Goal: Information Seeking & Learning: Learn about a topic

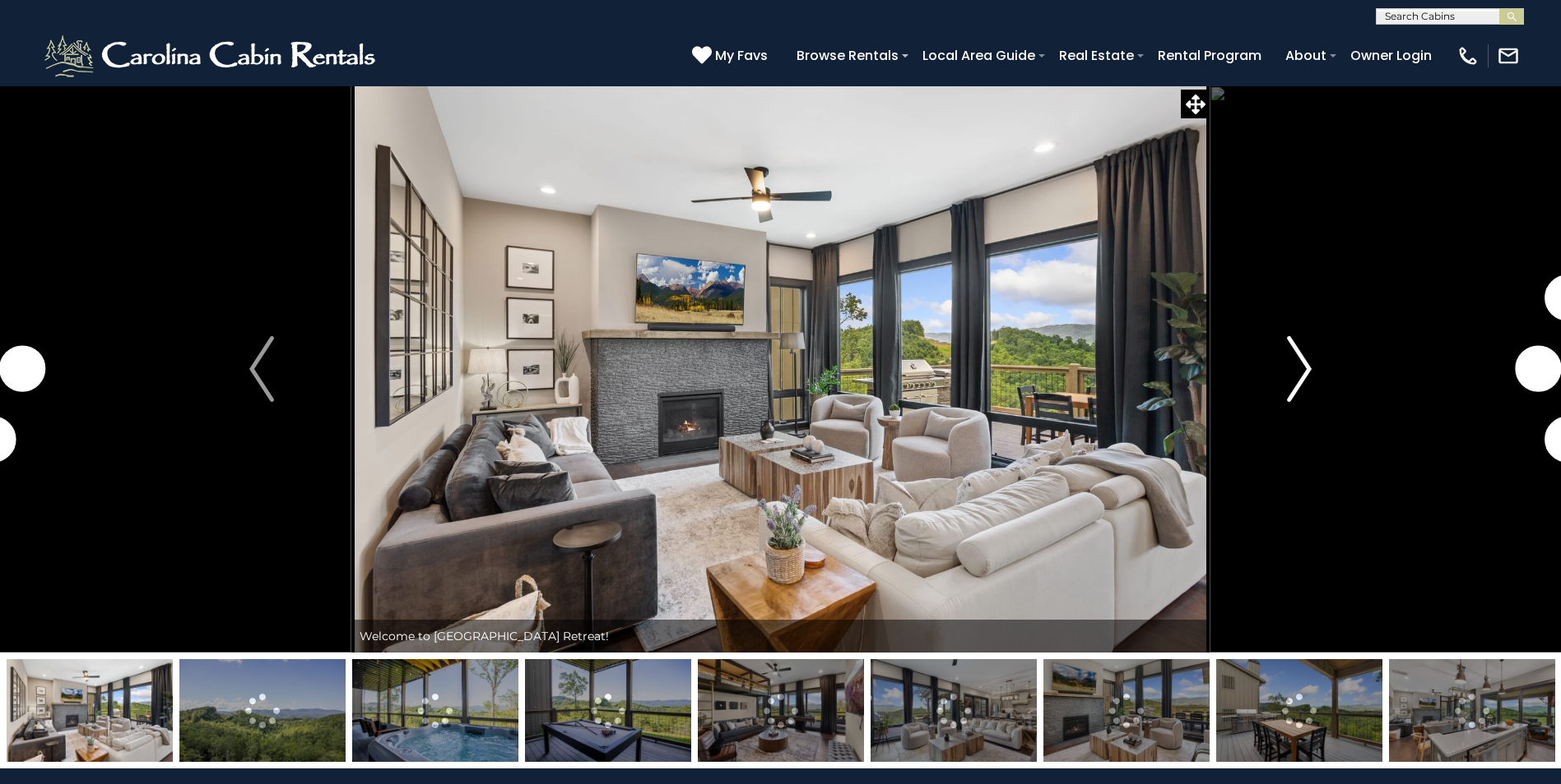
click at [1300, 371] on img "Next" at bounding box center [1299, 369] width 25 height 66
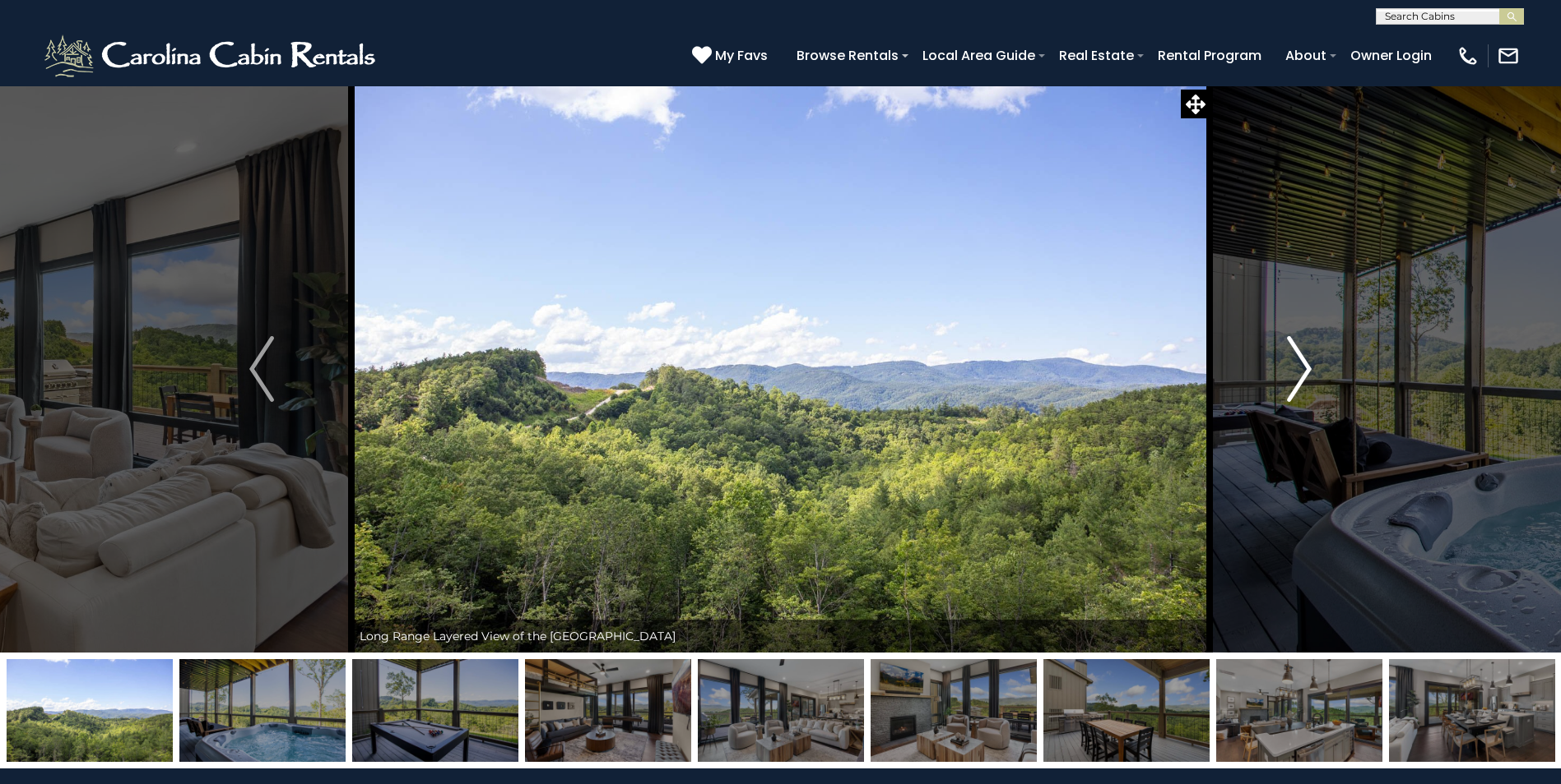
click at [1297, 368] on img "Next" at bounding box center [1299, 369] width 25 height 66
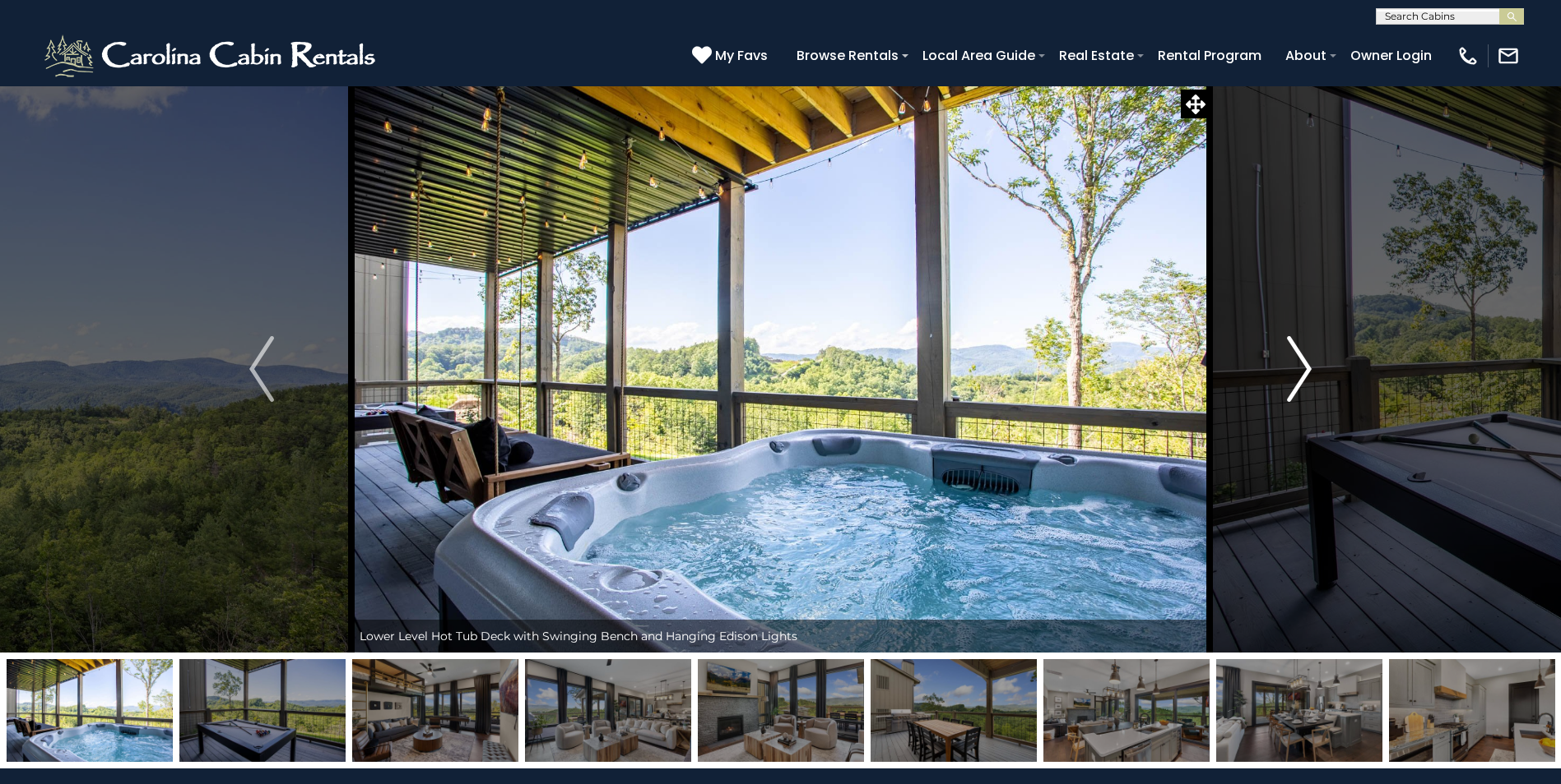
click at [1297, 368] on img "Next" at bounding box center [1299, 369] width 25 height 66
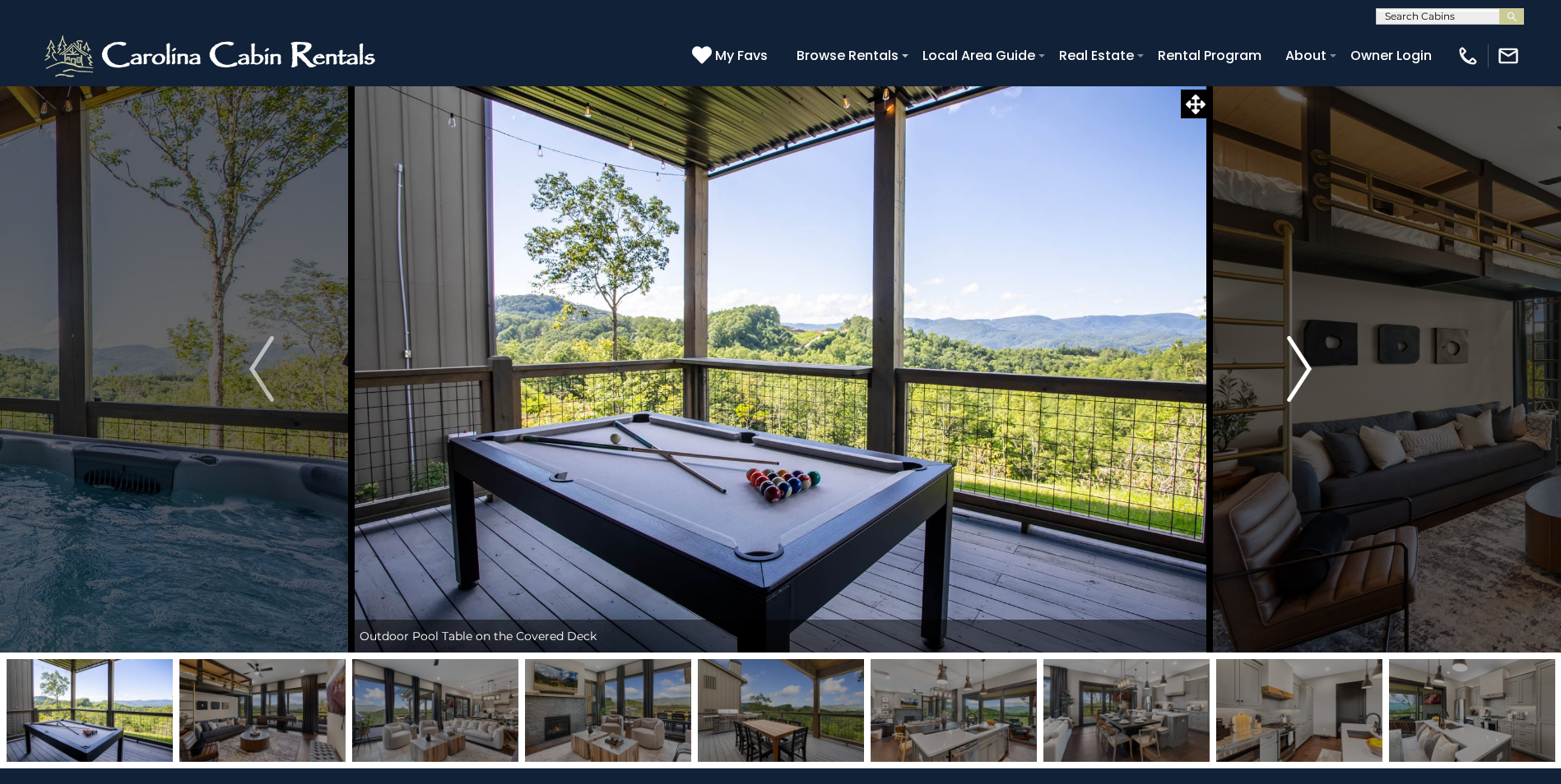
click at [1297, 368] on img "Next" at bounding box center [1299, 369] width 25 height 66
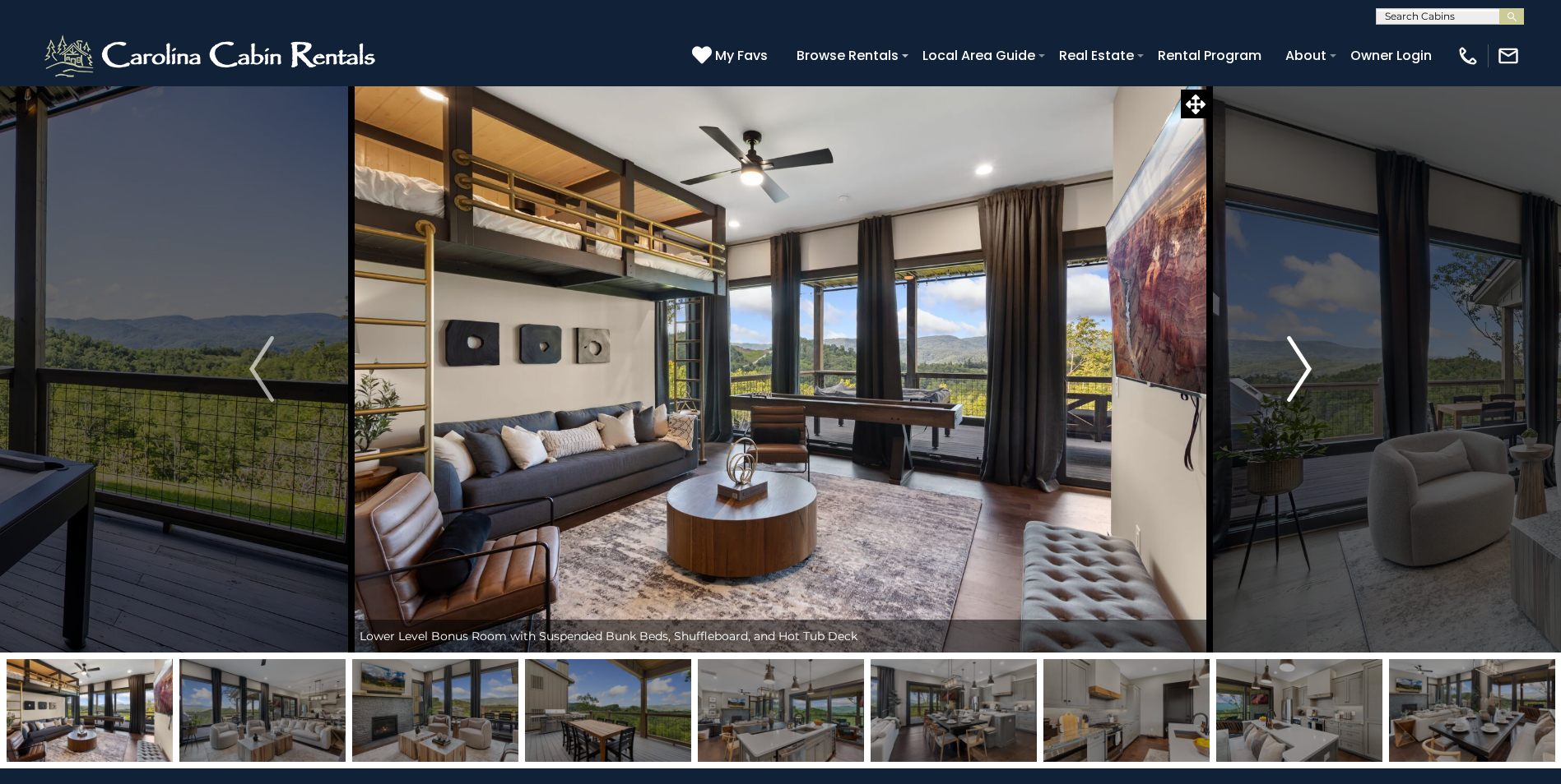
click at [1297, 368] on img "Next" at bounding box center [1299, 369] width 25 height 66
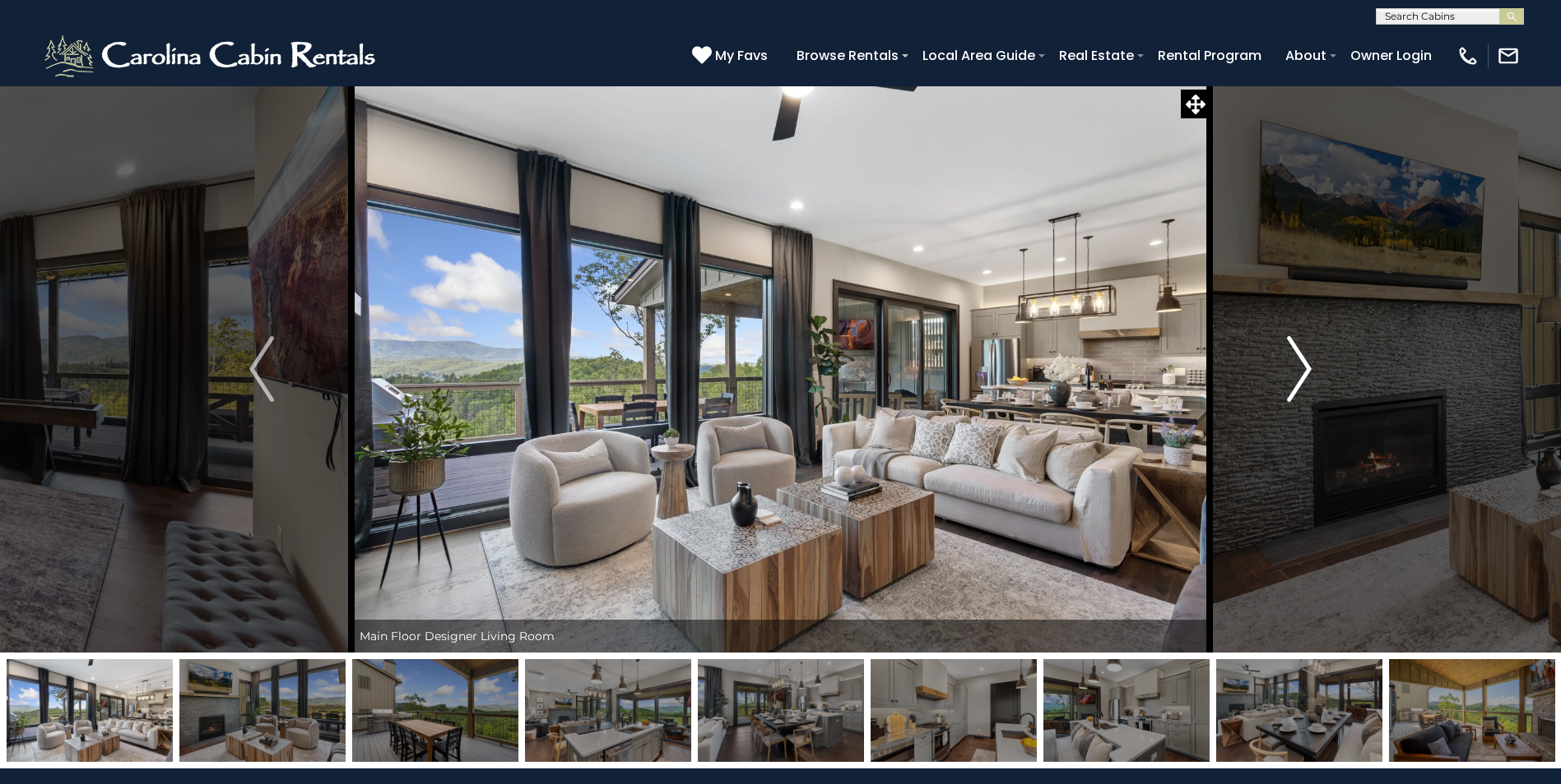
click at [1297, 368] on img "Next" at bounding box center [1299, 369] width 25 height 66
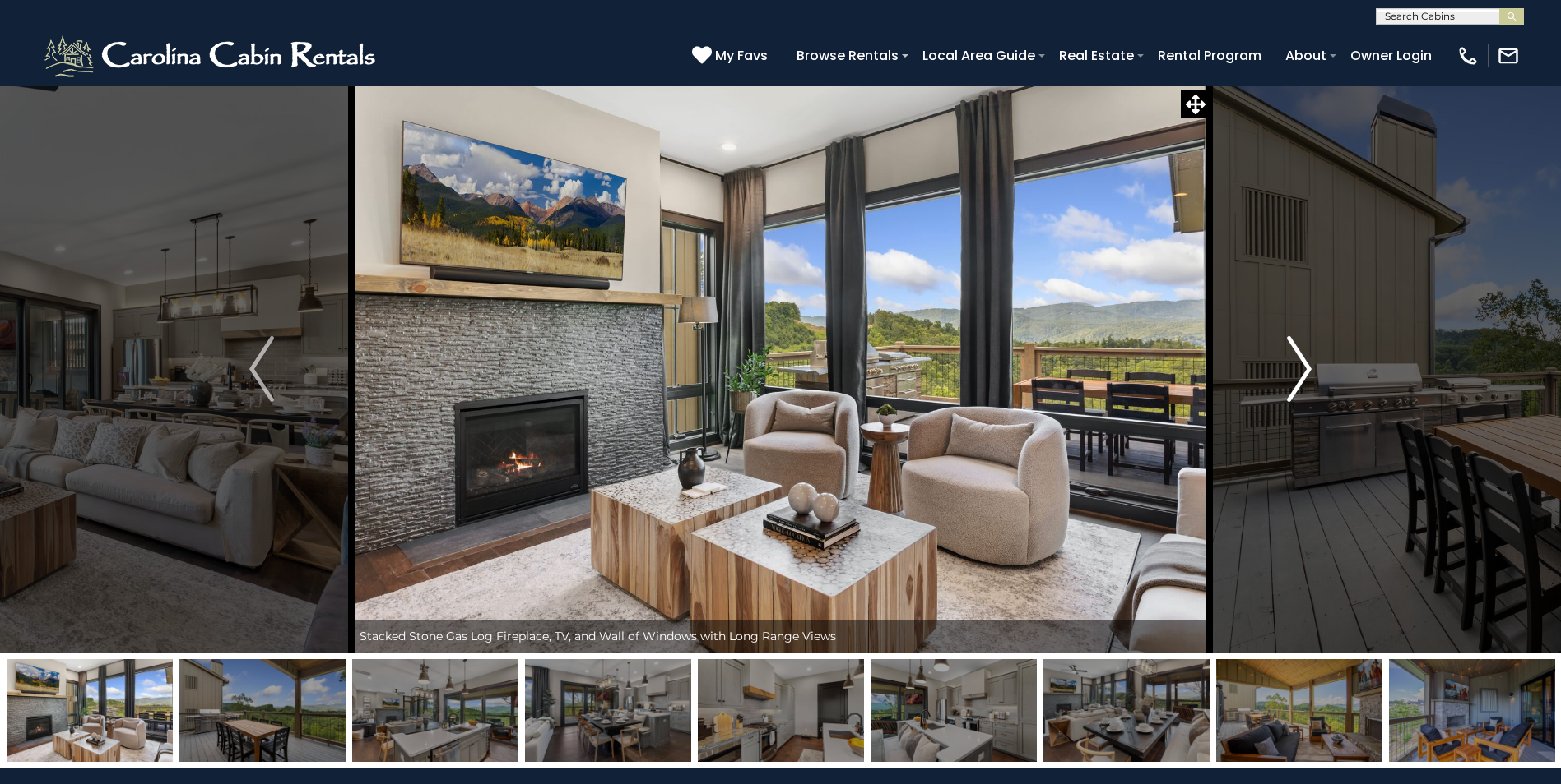
click at [1298, 372] on img "Next" at bounding box center [1299, 369] width 25 height 66
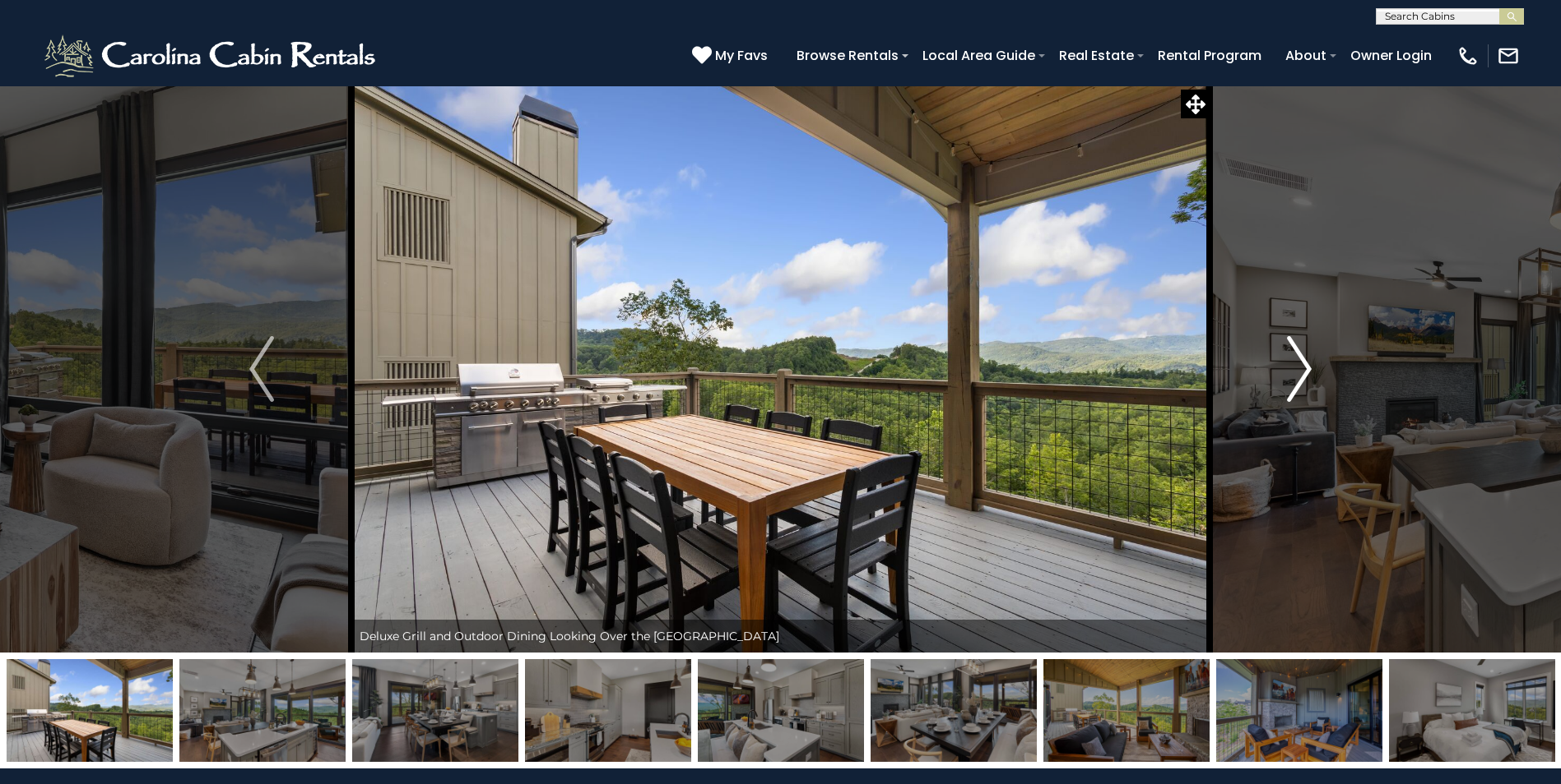
click at [1298, 372] on img "Next" at bounding box center [1299, 369] width 25 height 66
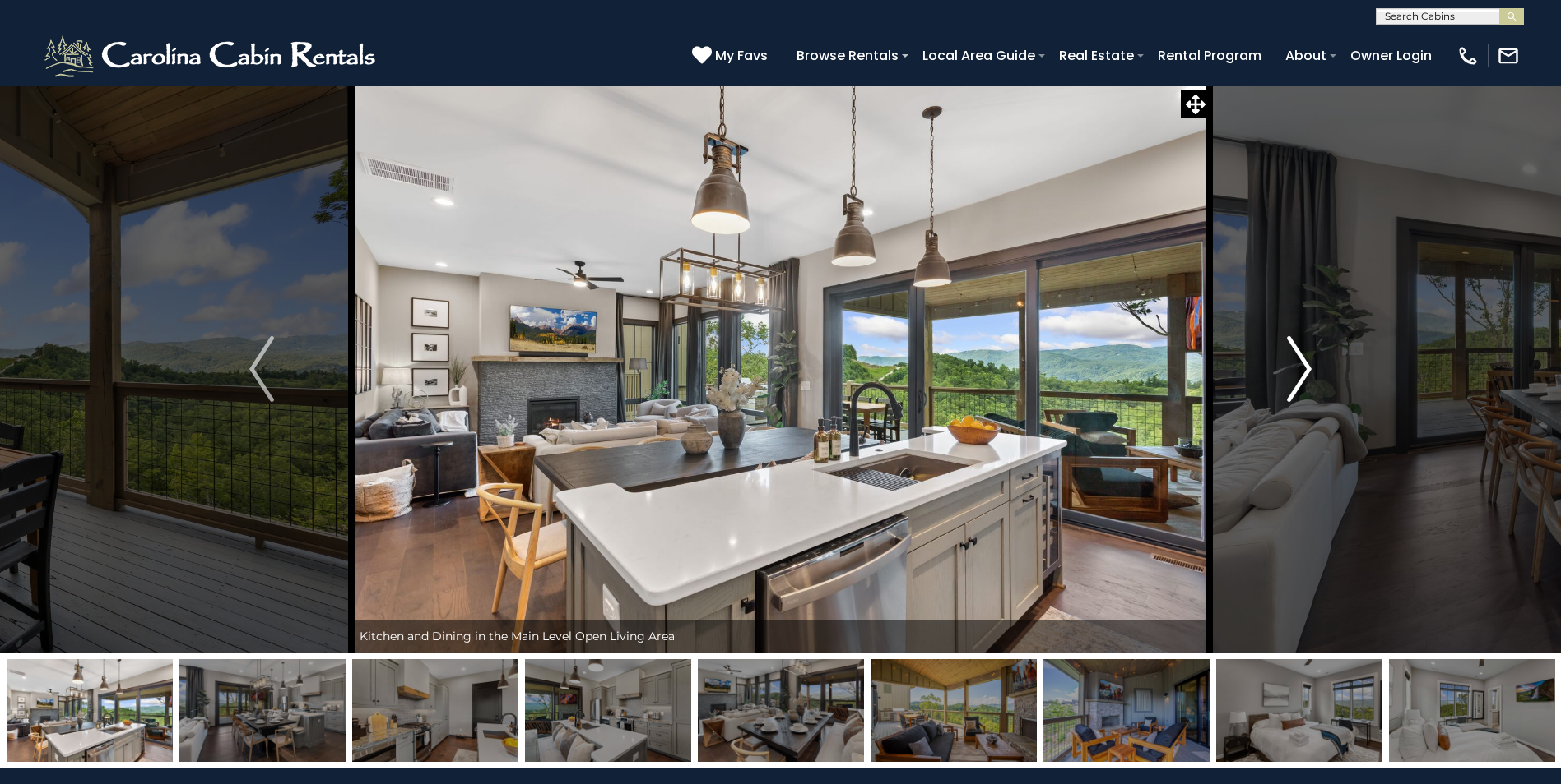
click at [1298, 372] on img "Next" at bounding box center [1299, 369] width 25 height 66
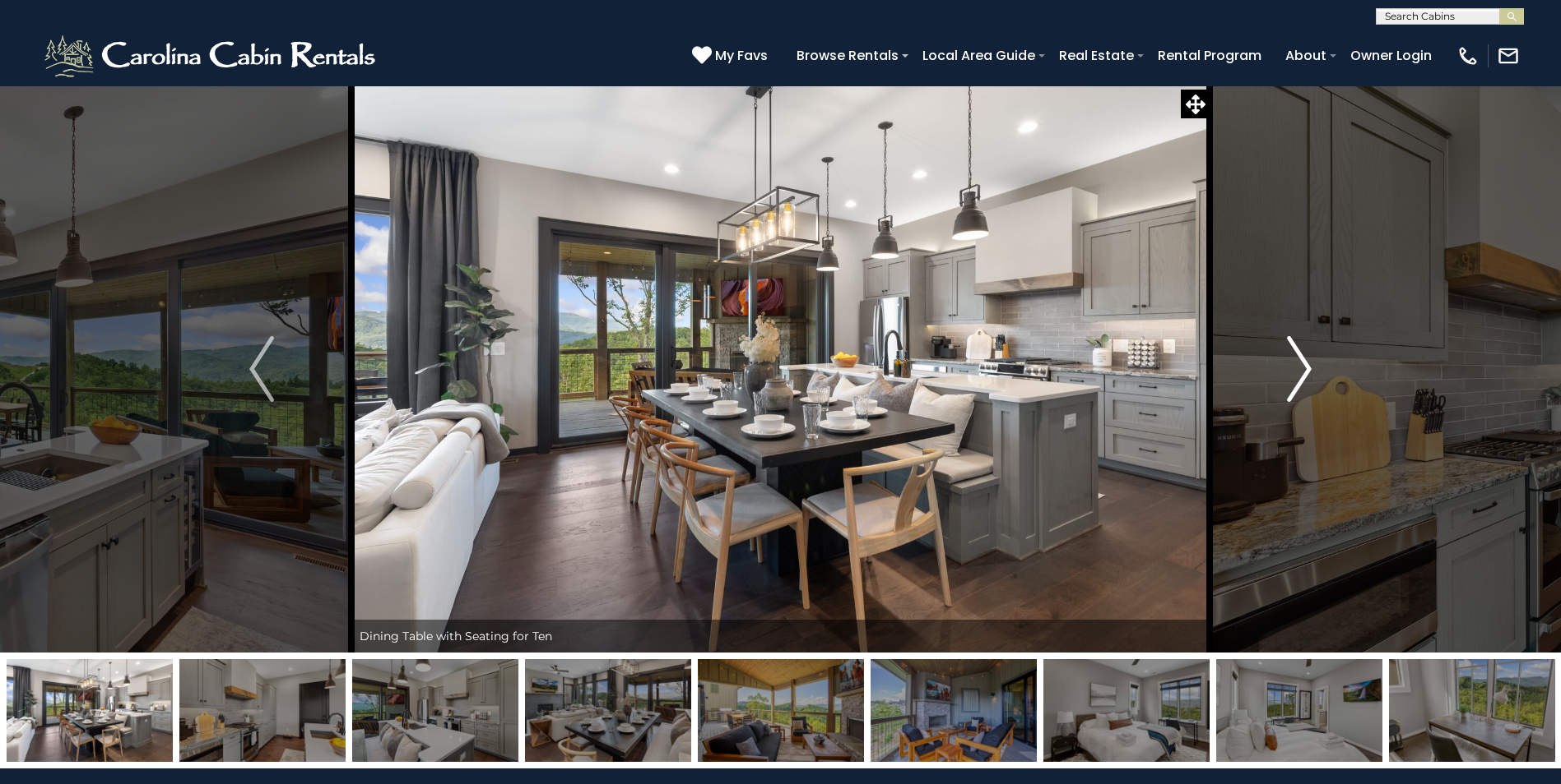
click at [1298, 372] on img "Next" at bounding box center [1299, 369] width 25 height 66
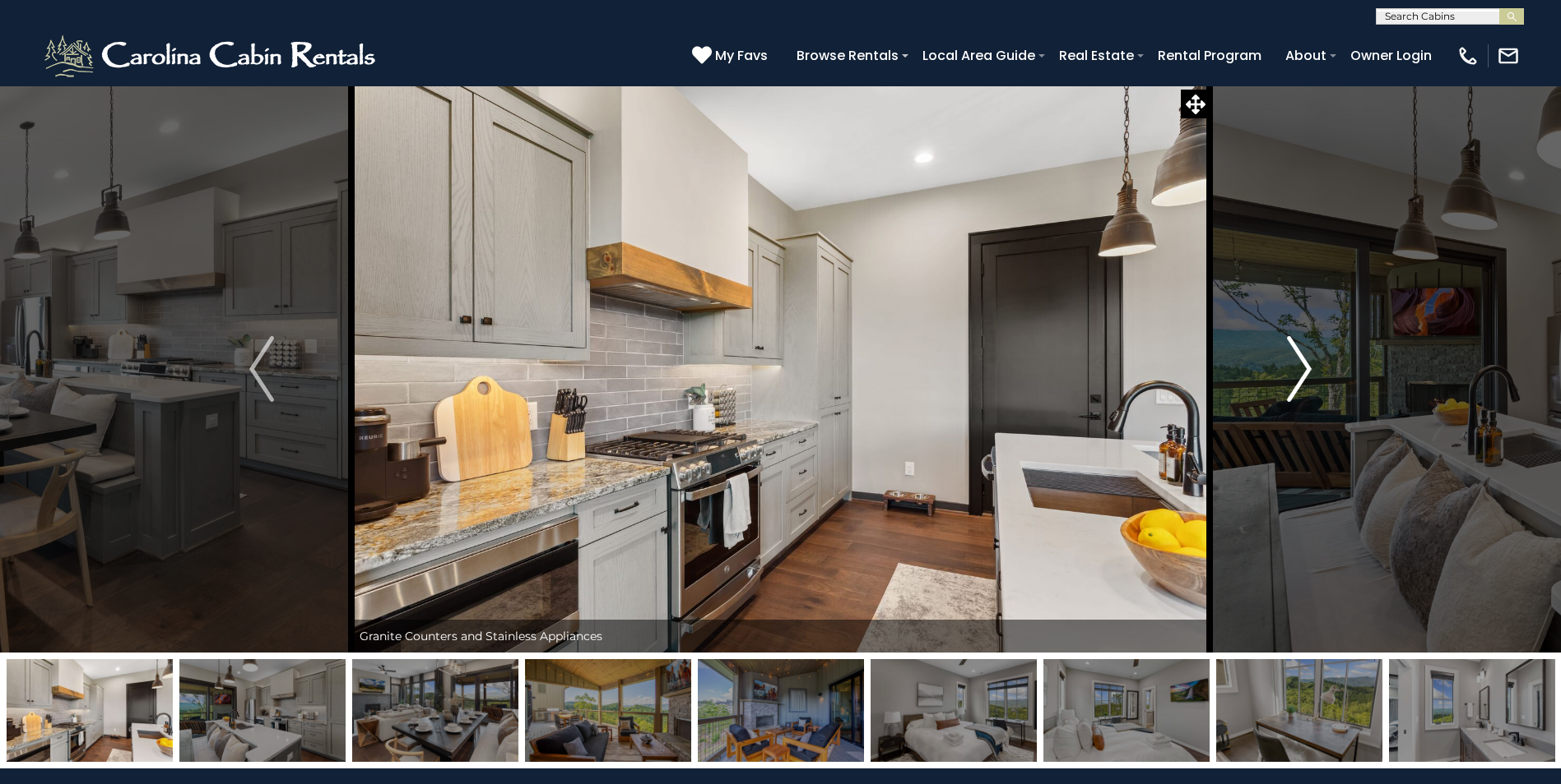
click at [1298, 372] on img "Next" at bounding box center [1299, 369] width 25 height 66
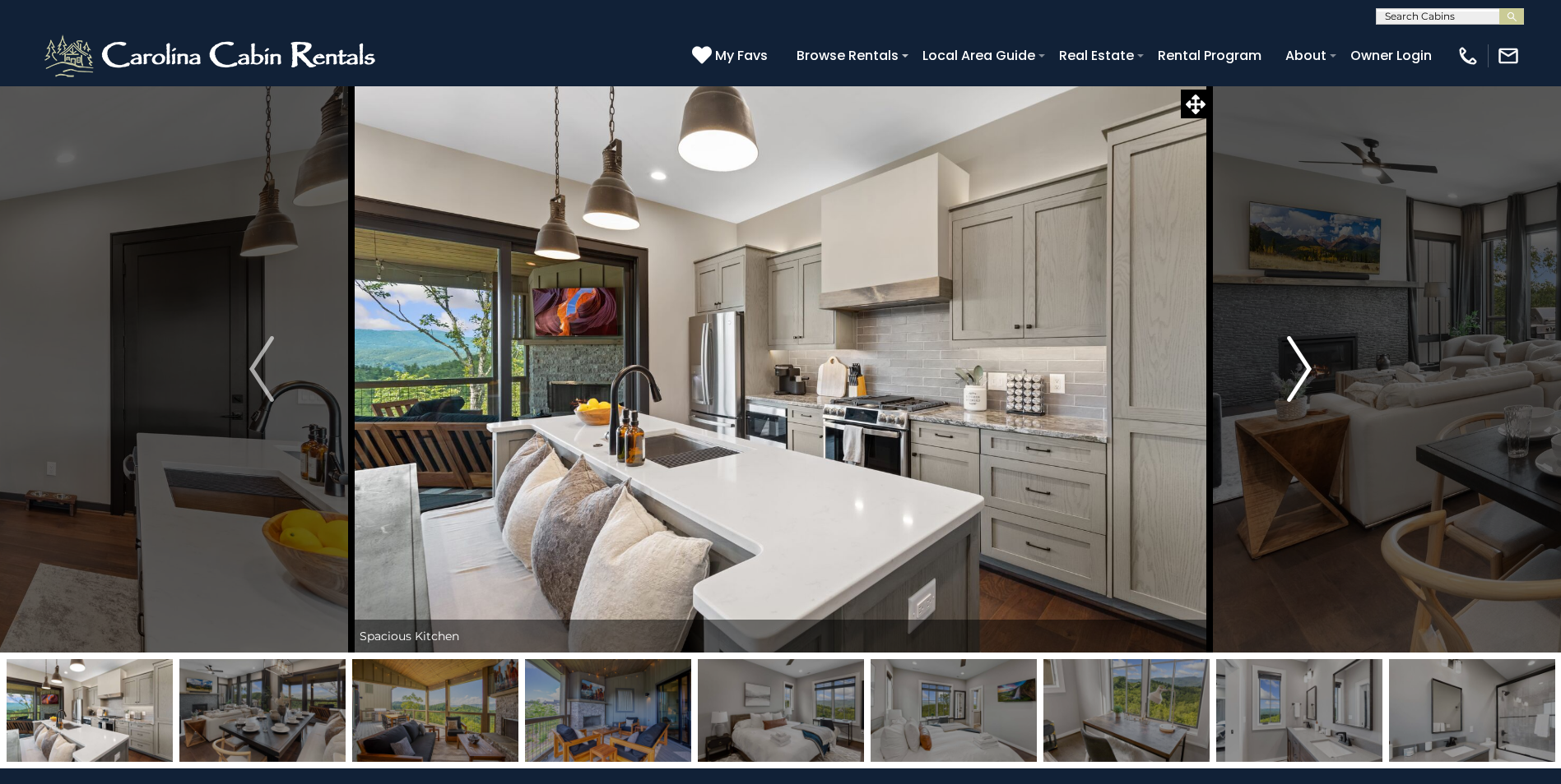
click at [1298, 372] on img "Next" at bounding box center [1299, 369] width 25 height 66
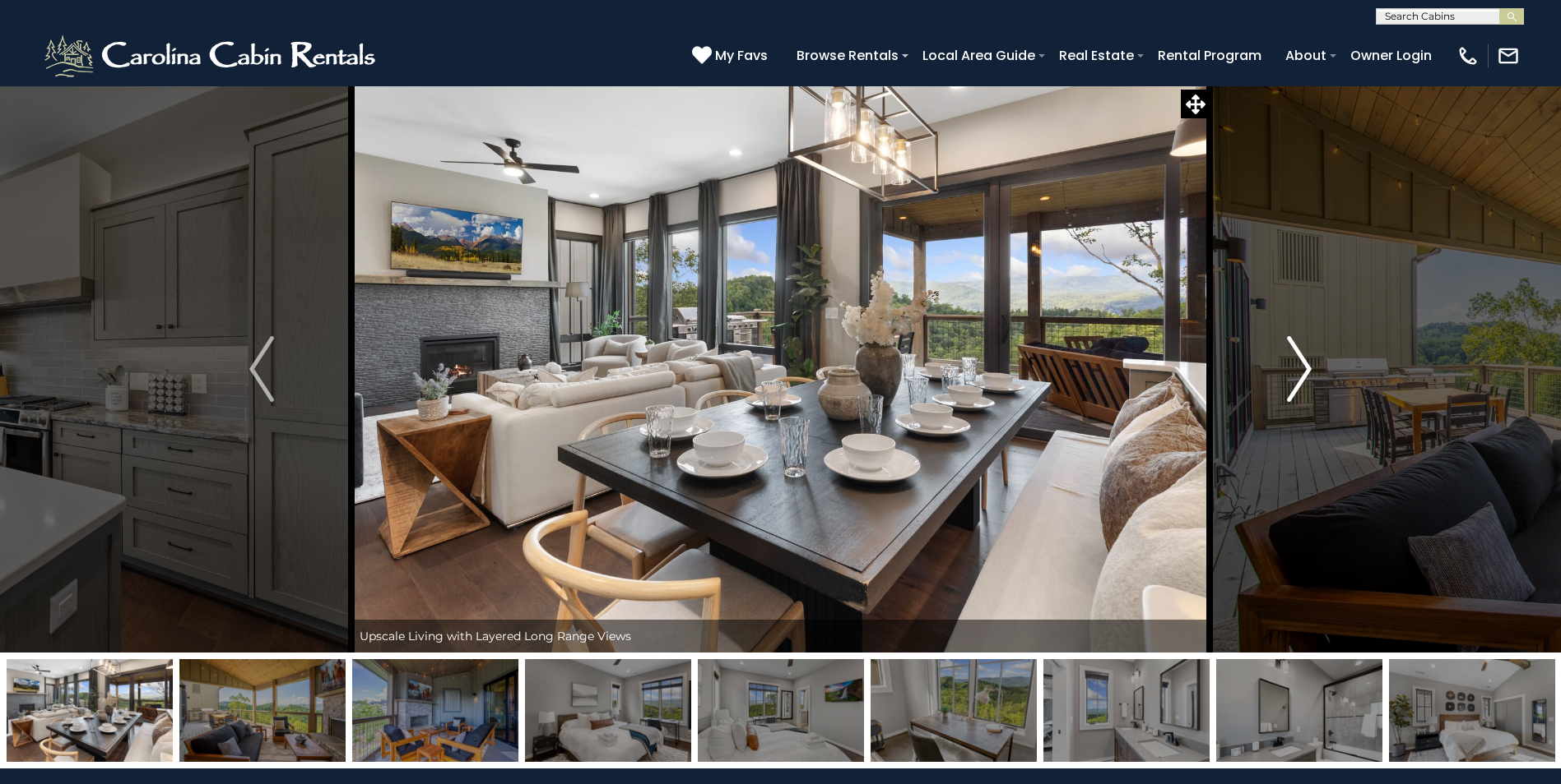
click at [1298, 372] on img "Next" at bounding box center [1299, 369] width 25 height 66
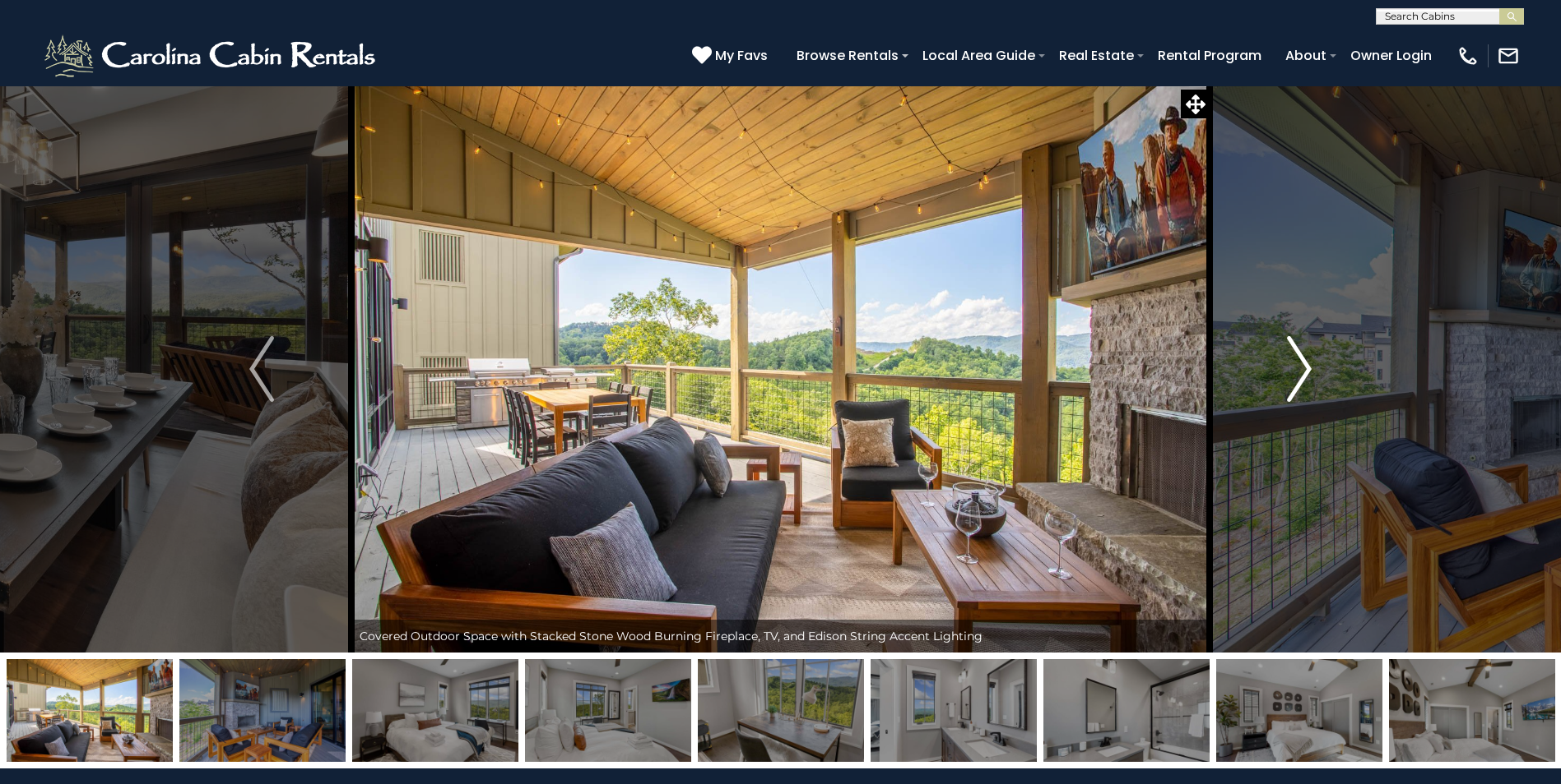
click at [1298, 372] on img "Next" at bounding box center [1299, 369] width 25 height 66
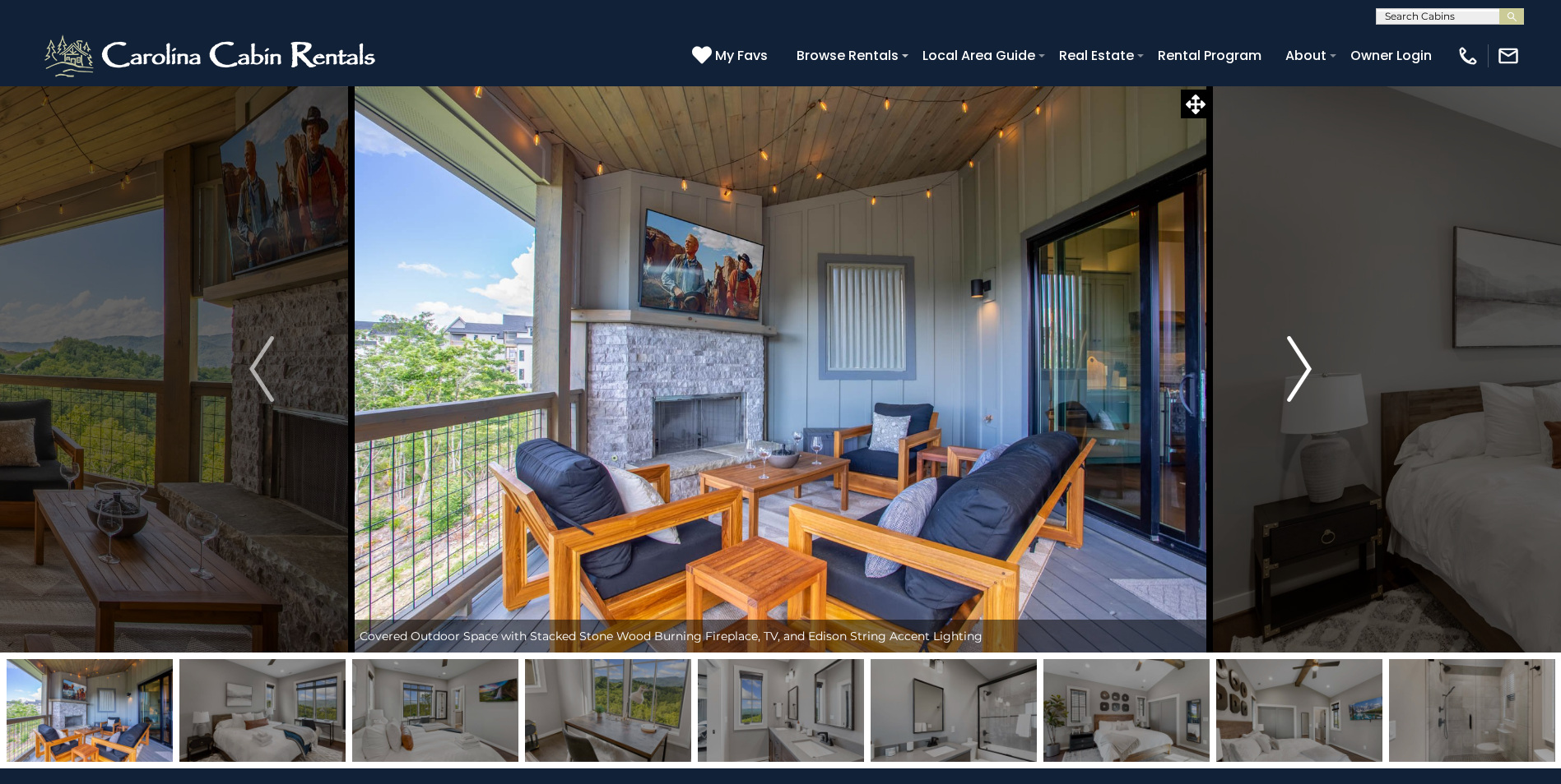
click at [1298, 372] on img "Next" at bounding box center [1299, 369] width 25 height 66
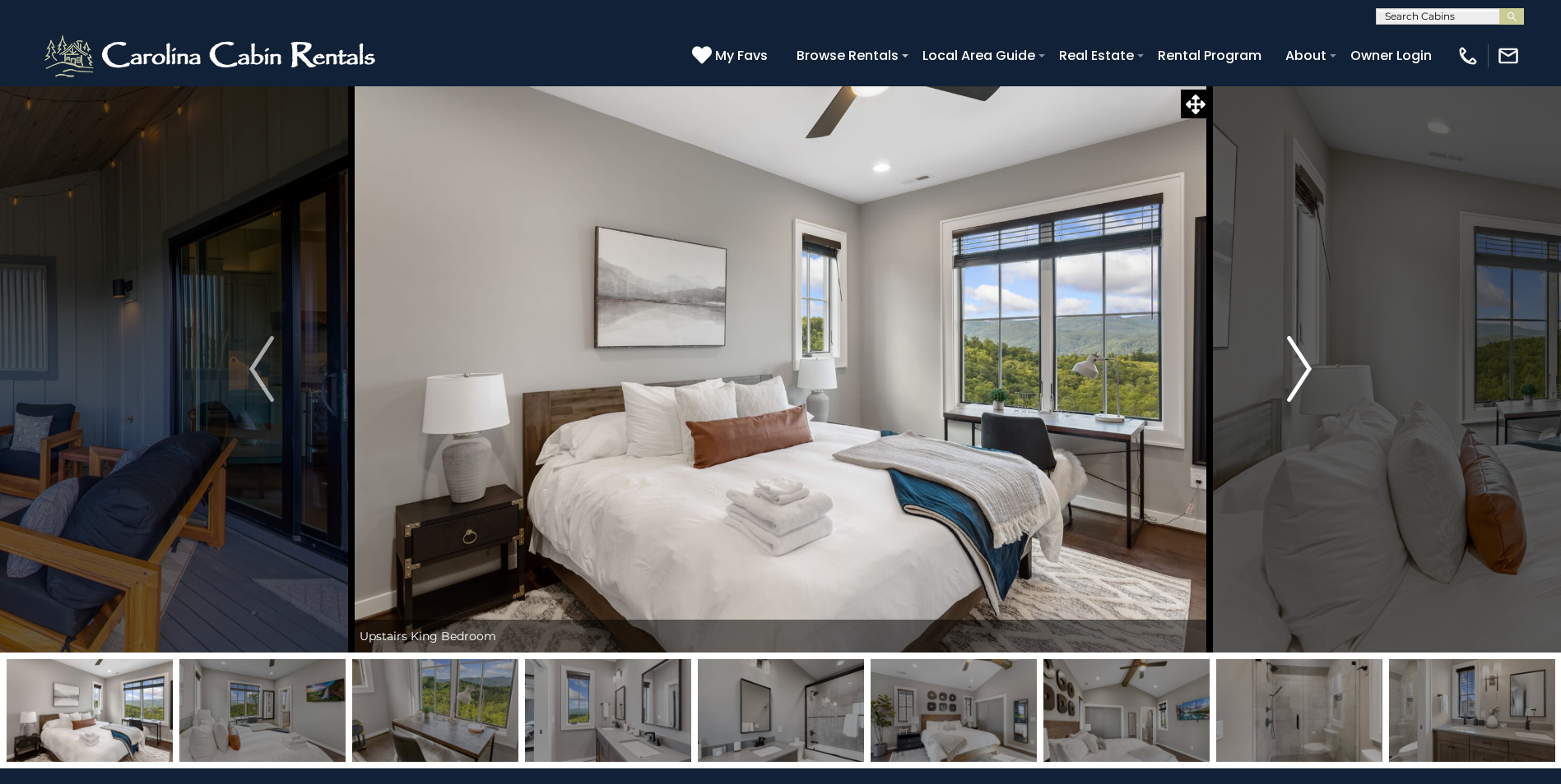
click at [1298, 372] on img "Next" at bounding box center [1299, 369] width 25 height 66
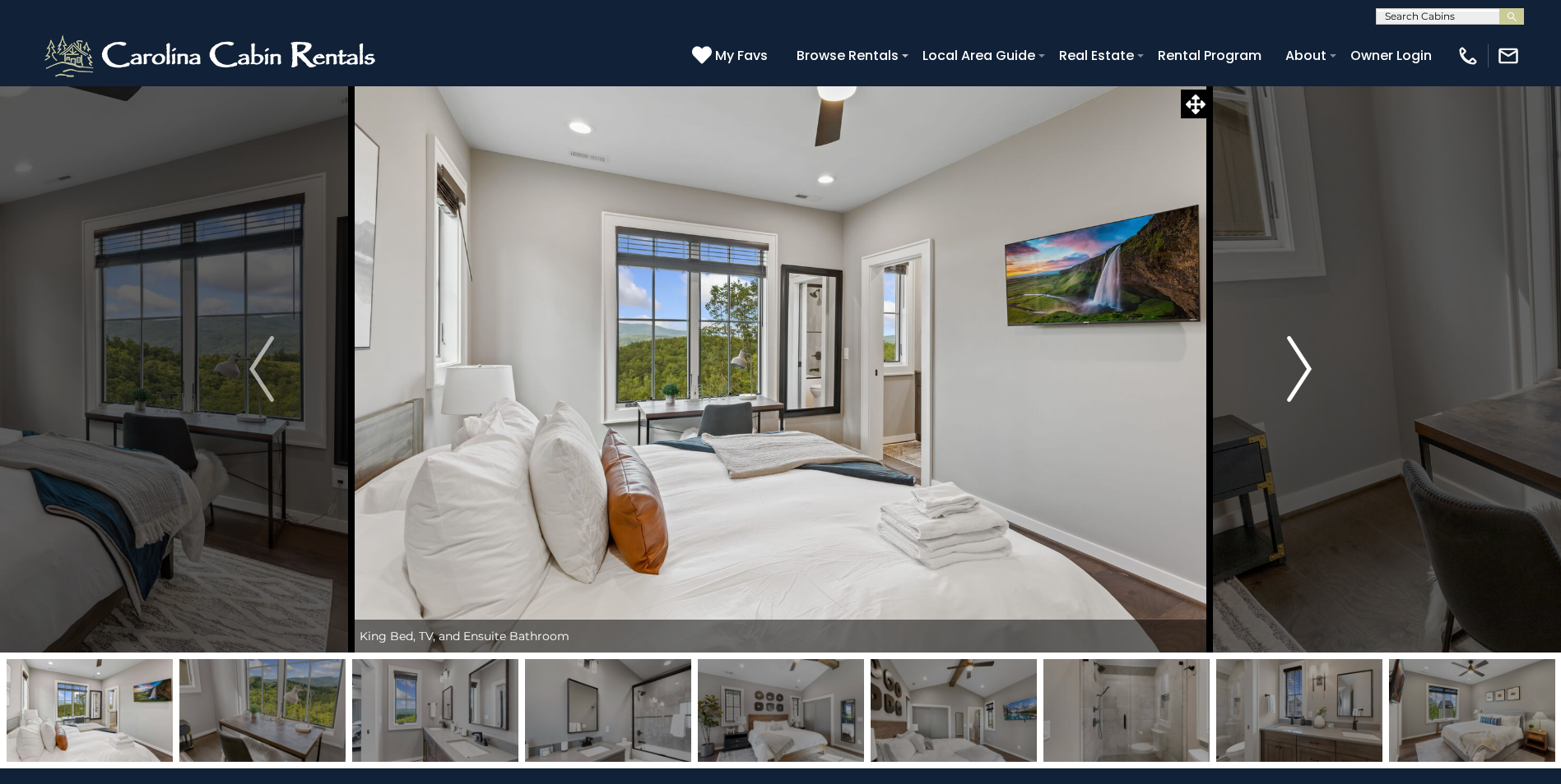
click at [1298, 372] on img "Next" at bounding box center [1299, 369] width 25 height 66
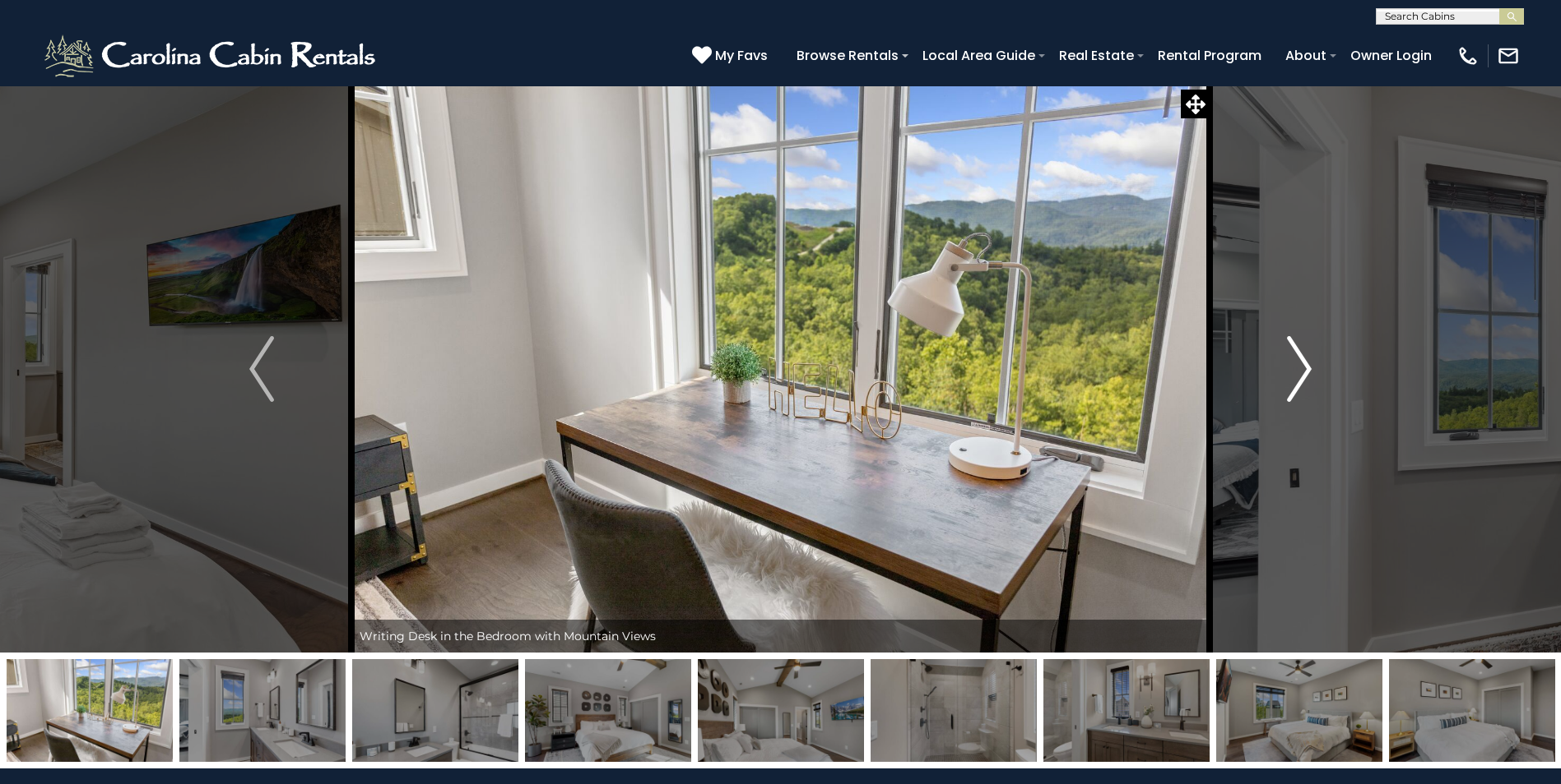
click at [1298, 372] on img "Next" at bounding box center [1299, 369] width 25 height 66
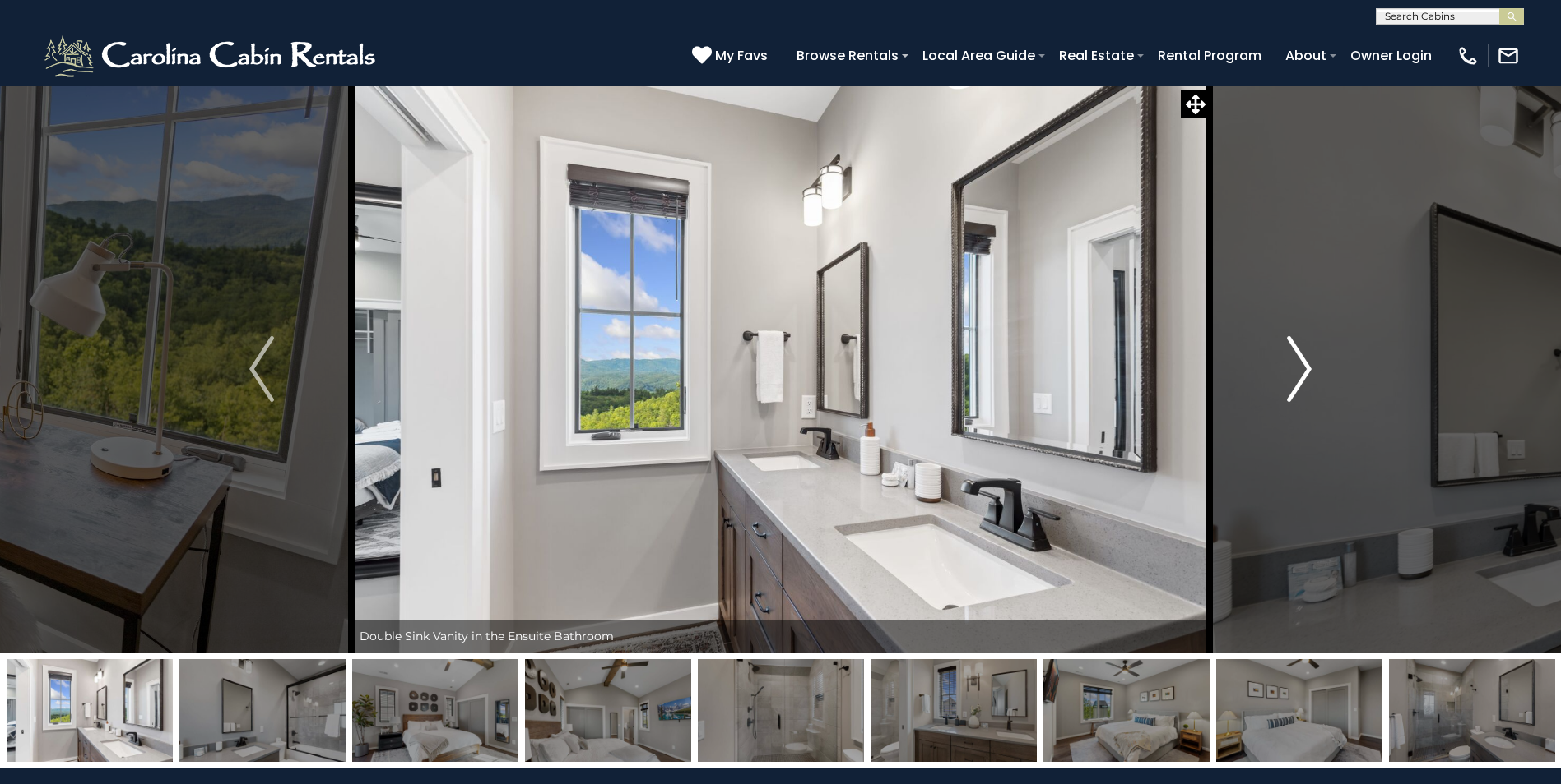
click at [1298, 372] on img "Next" at bounding box center [1299, 369] width 25 height 66
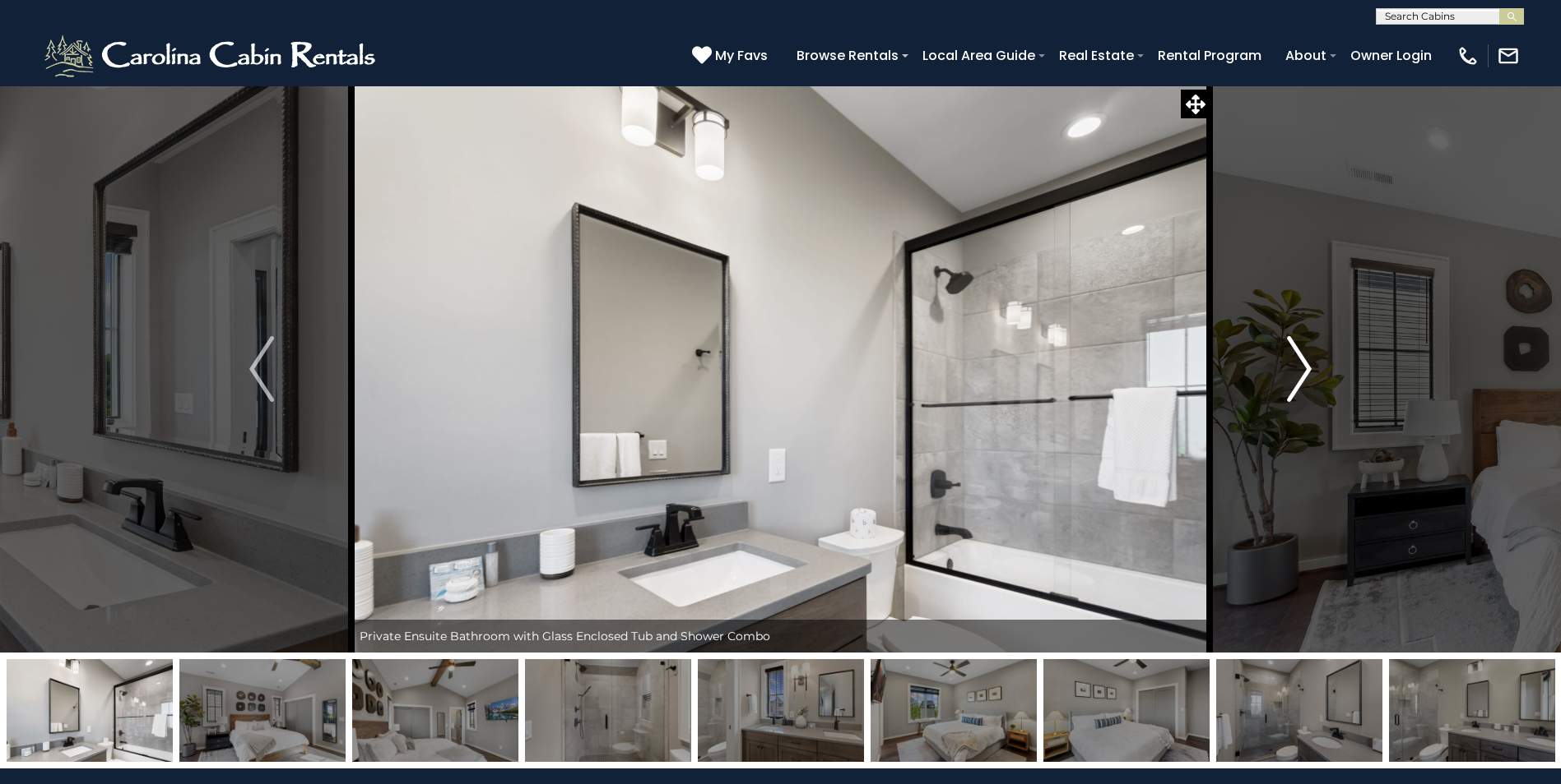
click at [1298, 372] on img "Next" at bounding box center [1299, 369] width 25 height 66
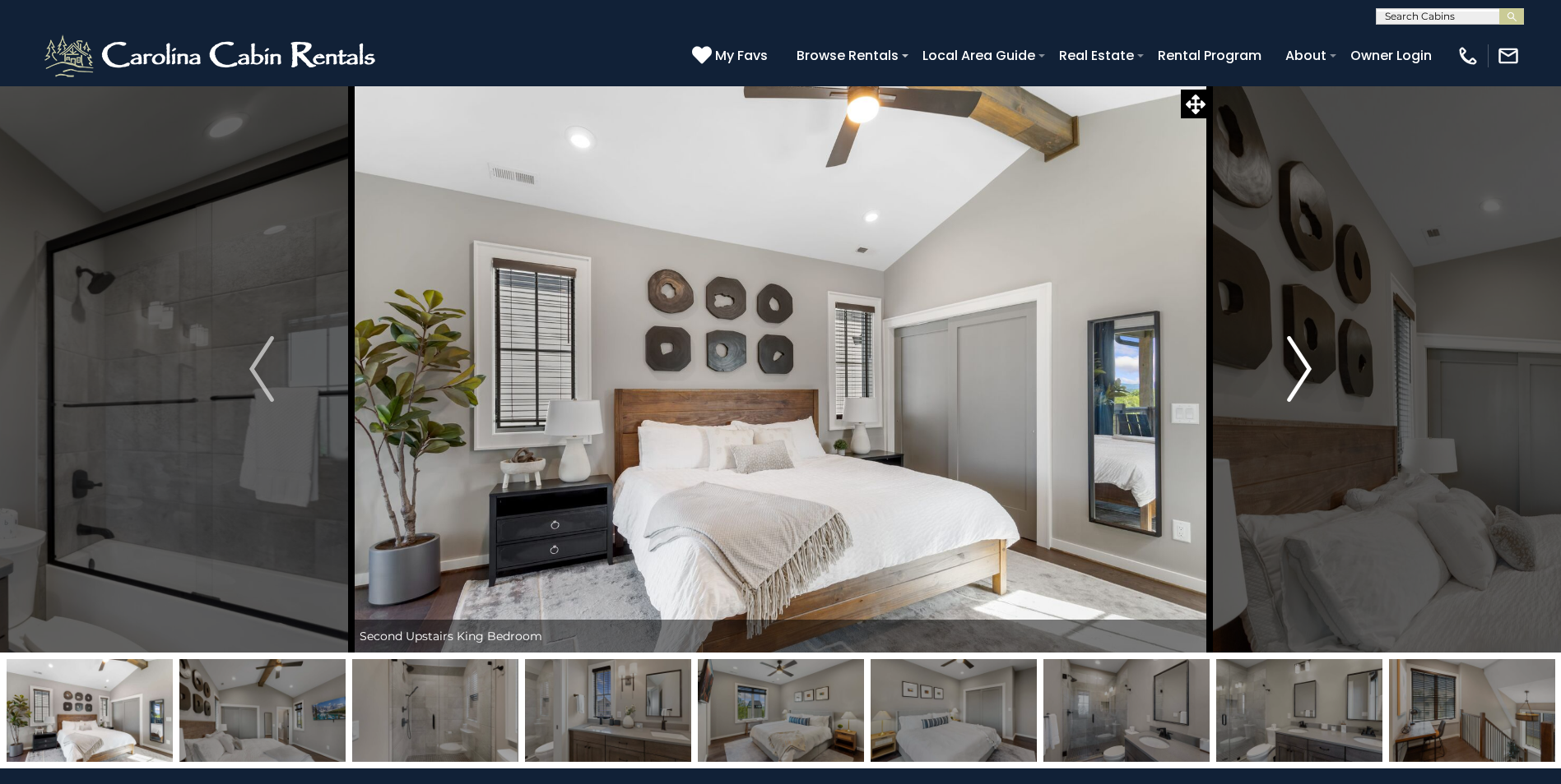
click at [1304, 371] on img "Next" at bounding box center [1299, 369] width 25 height 66
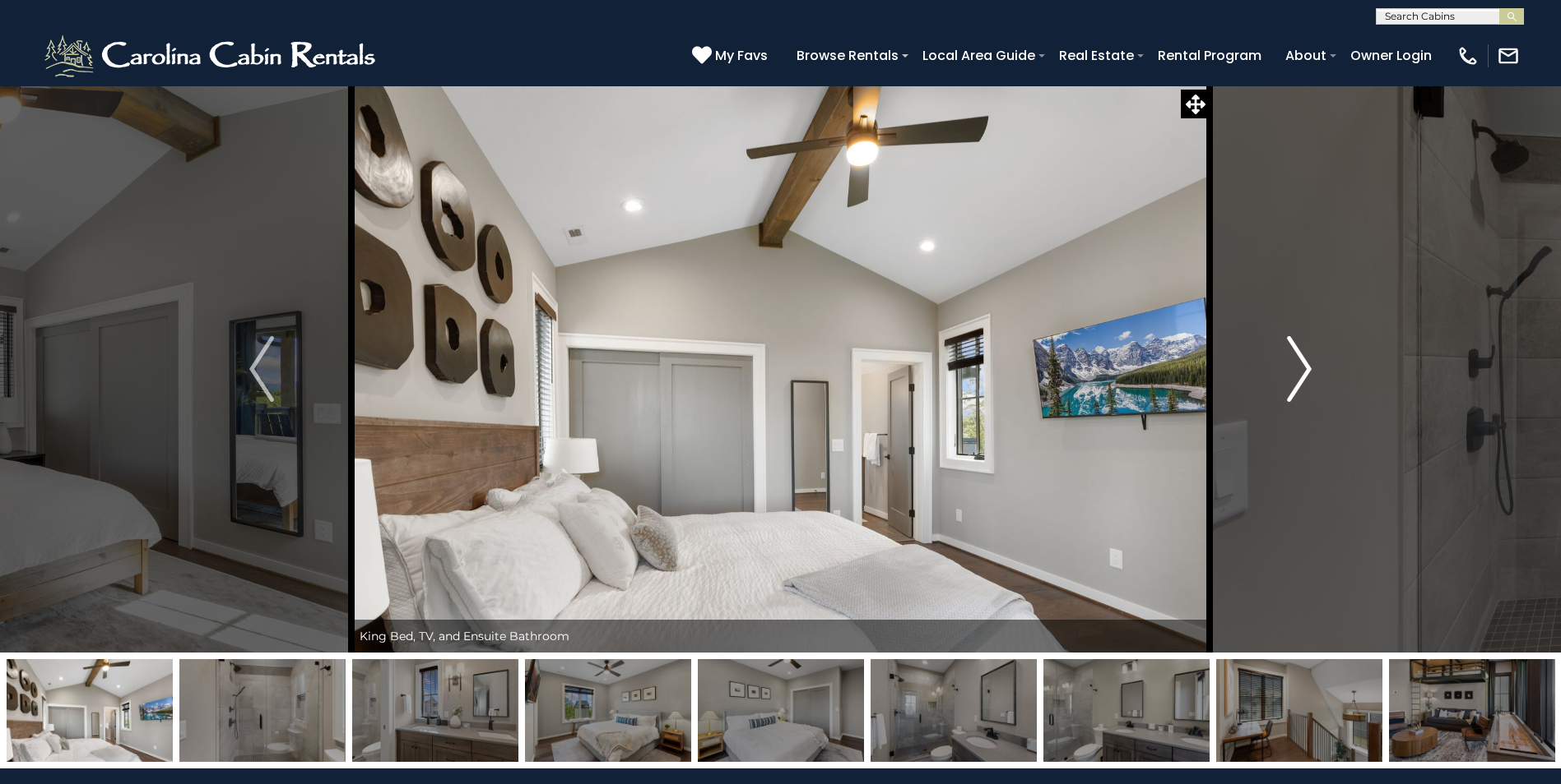
click at [1306, 371] on img "Next" at bounding box center [1299, 369] width 25 height 66
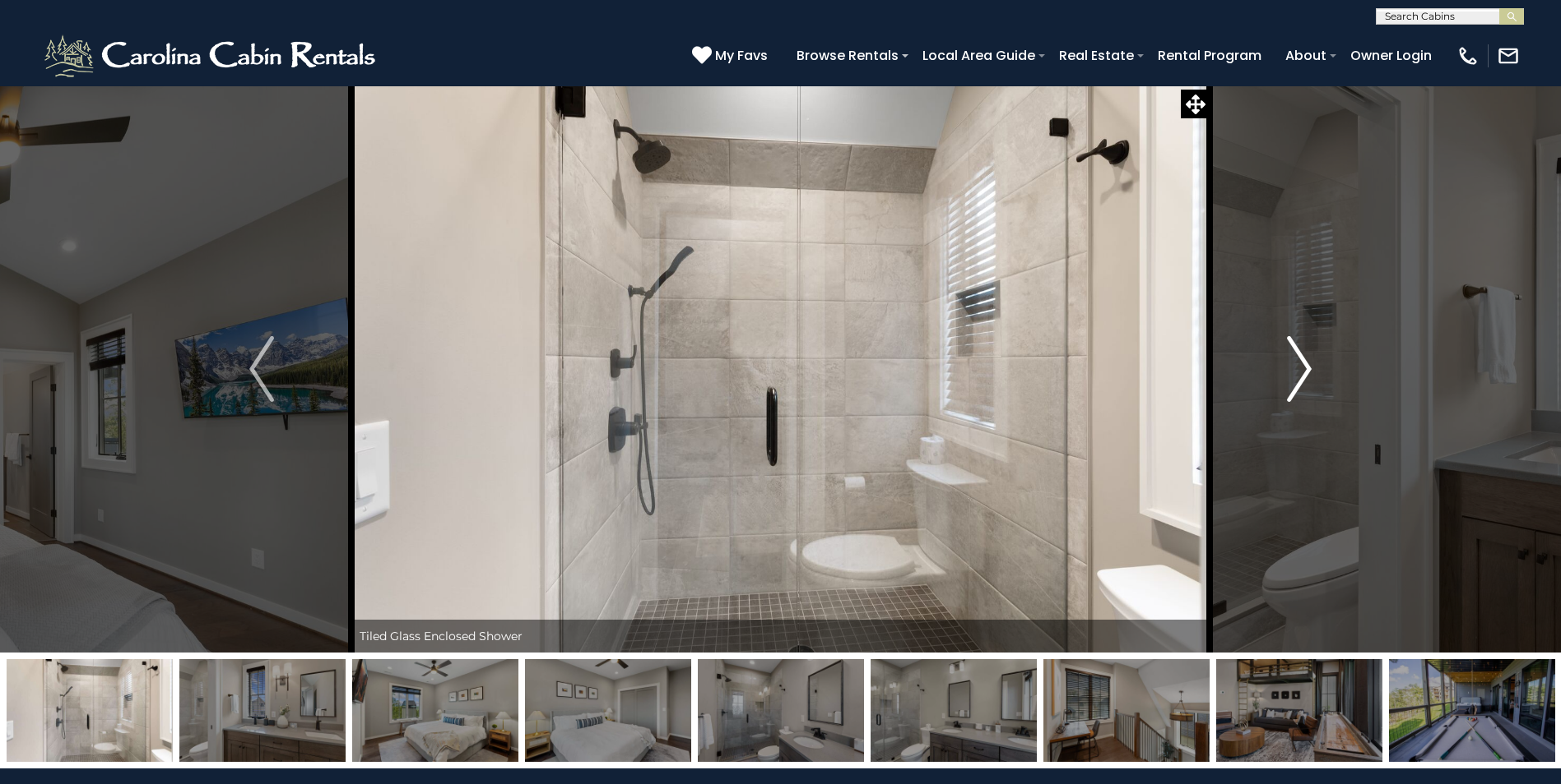
click at [1306, 371] on img "Next" at bounding box center [1299, 369] width 25 height 66
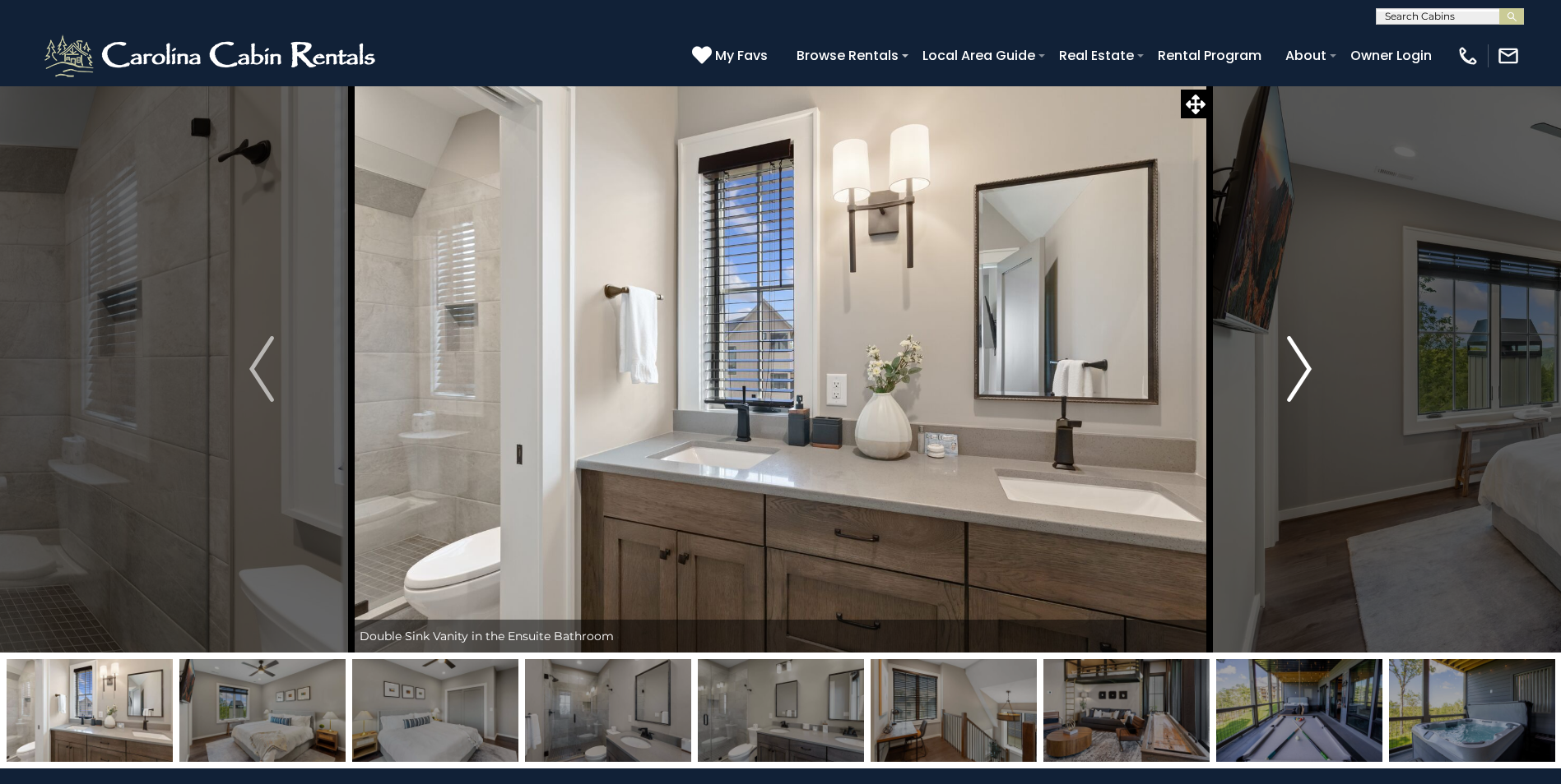
click at [1306, 371] on img "Next" at bounding box center [1299, 369] width 25 height 66
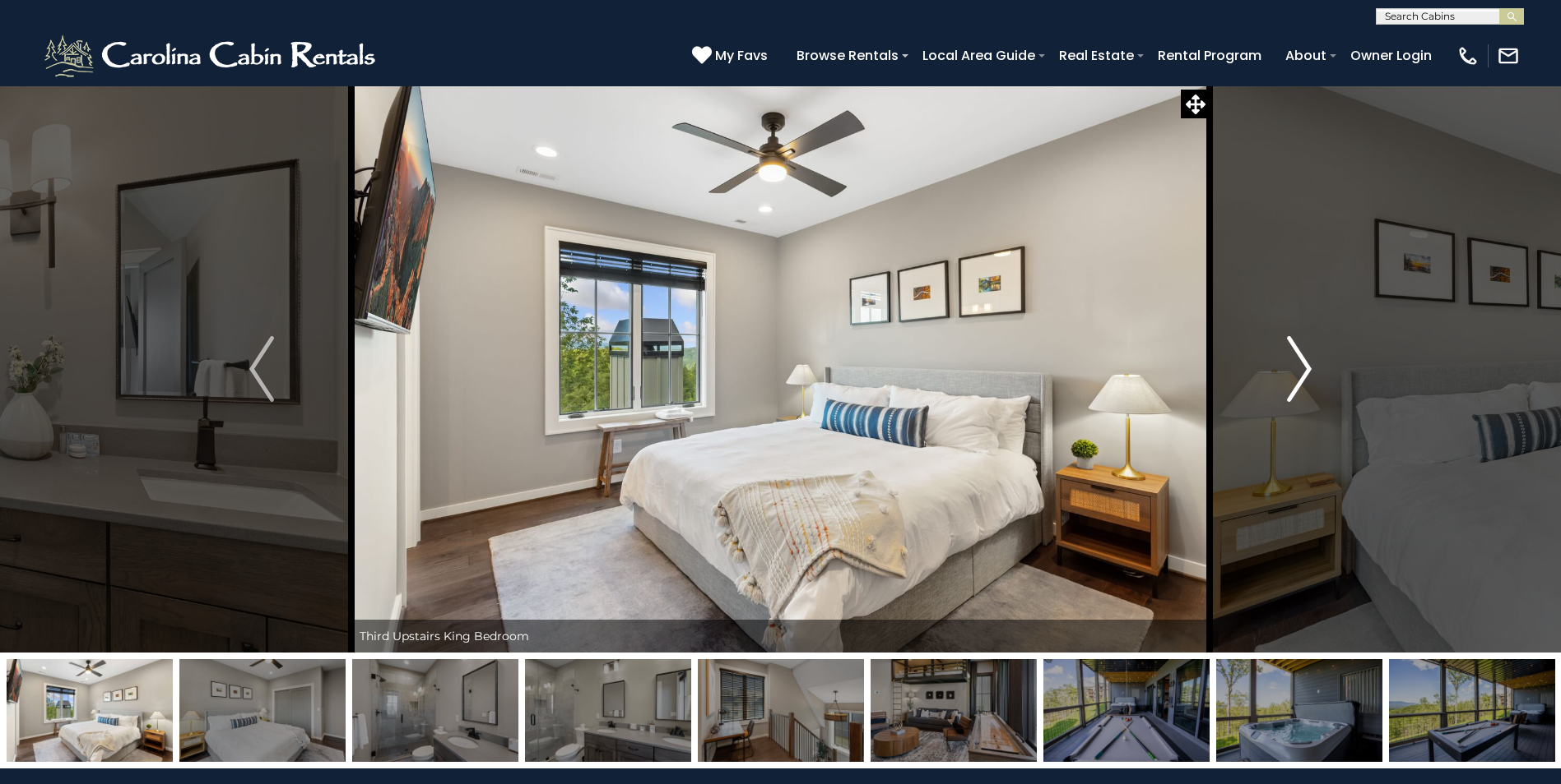
click at [1295, 376] on img "Next" at bounding box center [1299, 369] width 25 height 66
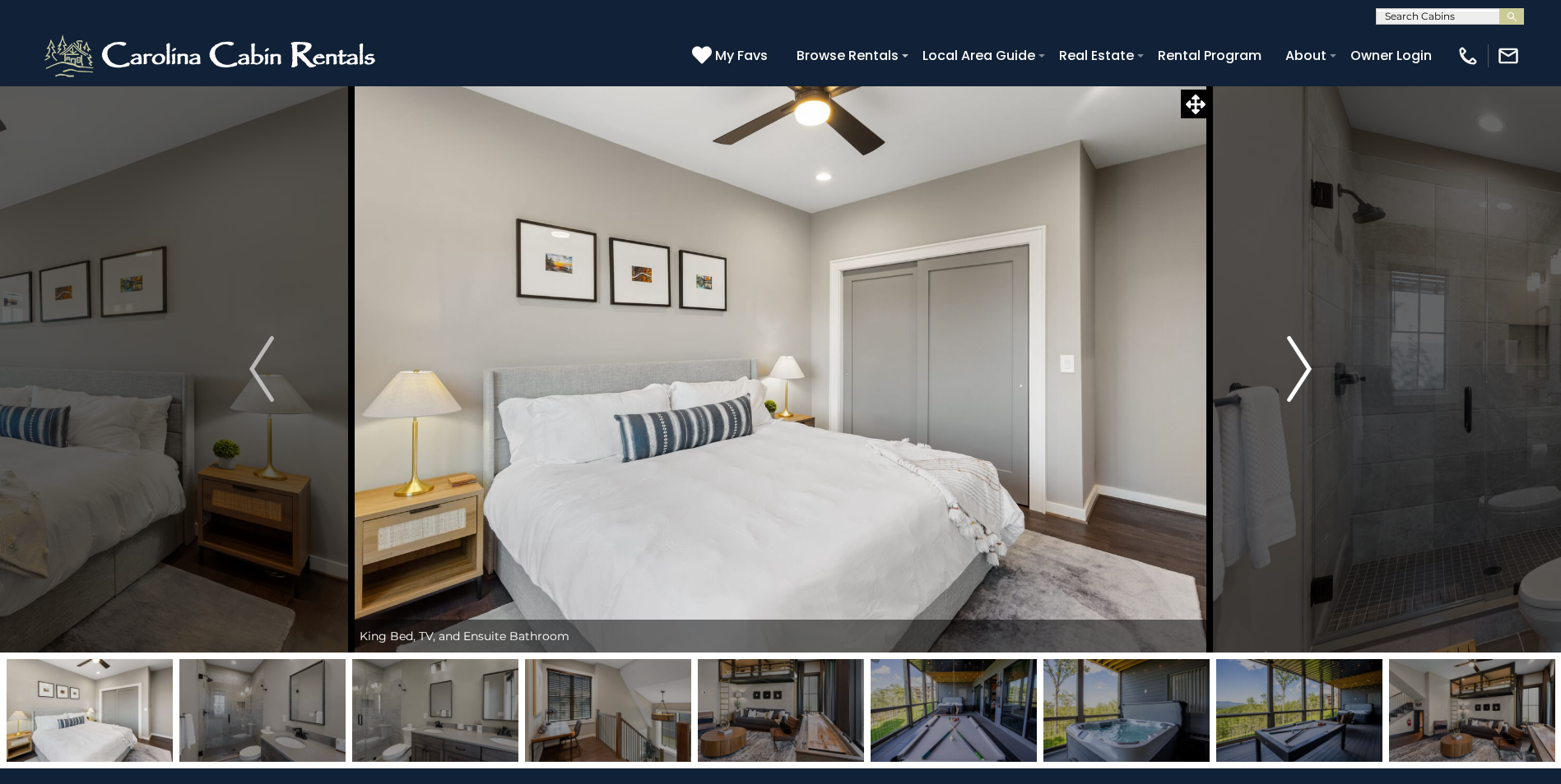
click at [1295, 376] on img "Next" at bounding box center [1299, 369] width 25 height 66
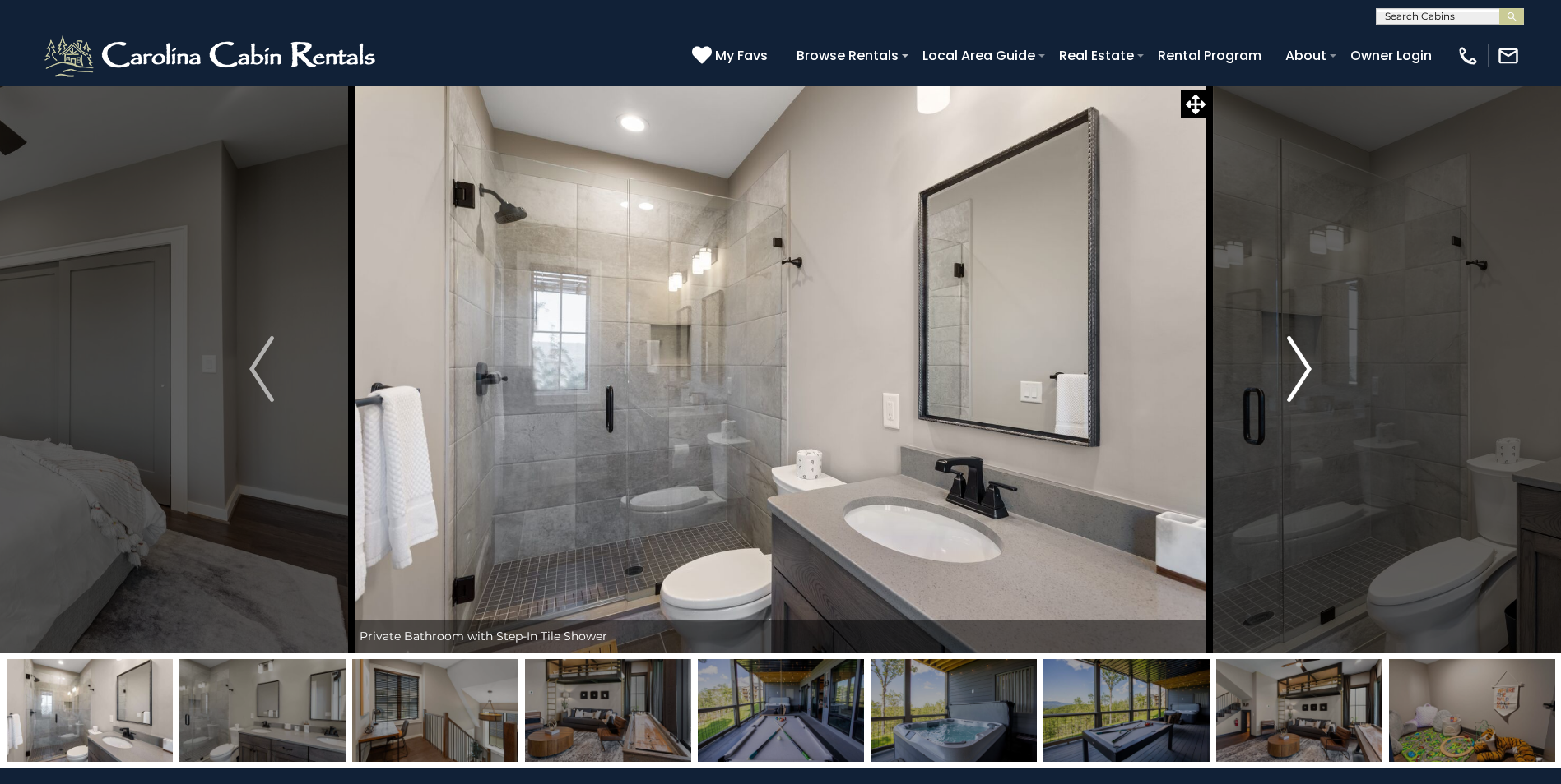
click at [1295, 376] on img "Next" at bounding box center [1299, 369] width 25 height 66
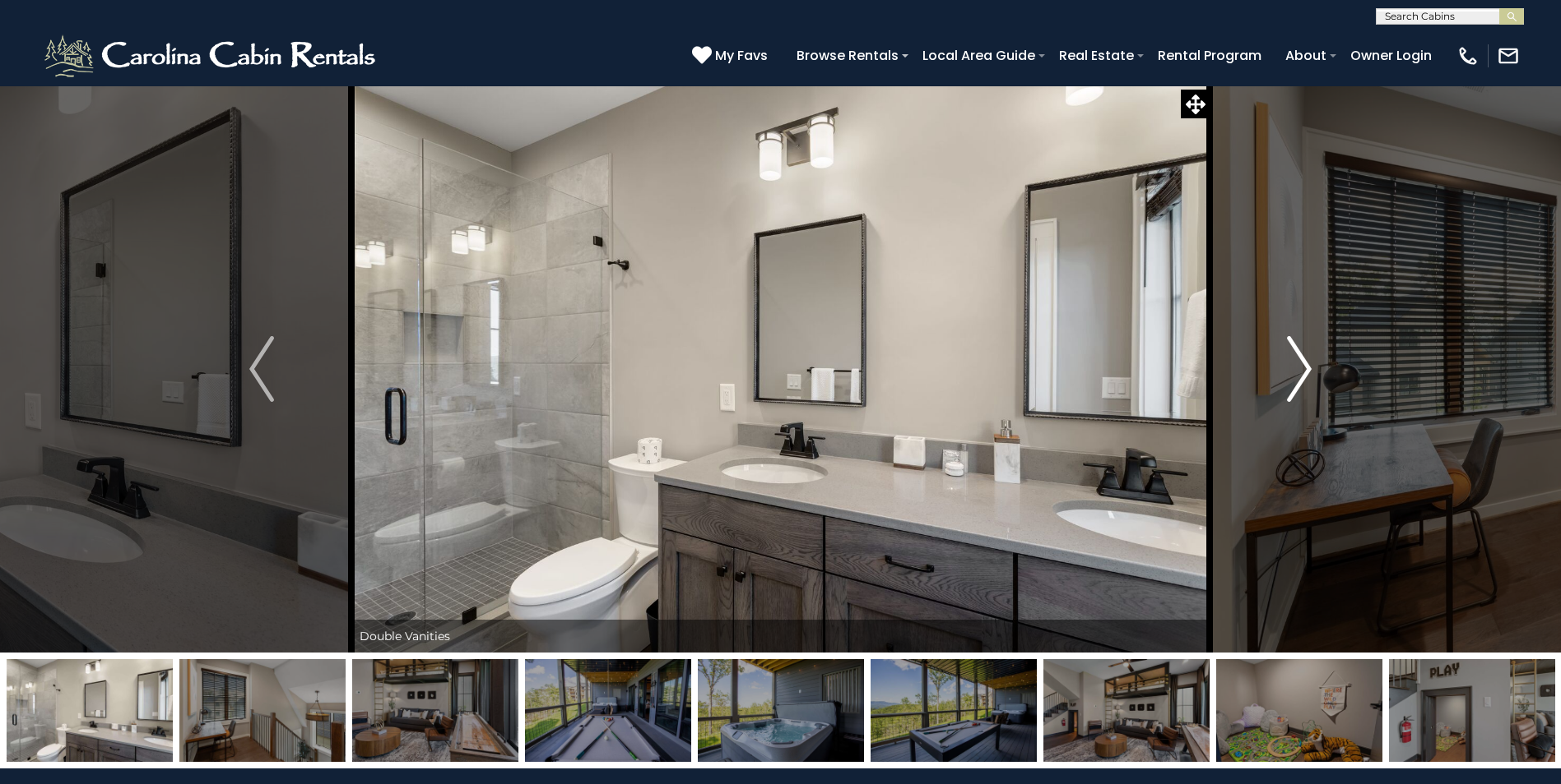
click at [1295, 376] on img "Next" at bounding box center [1299, 369] width 25 height 66
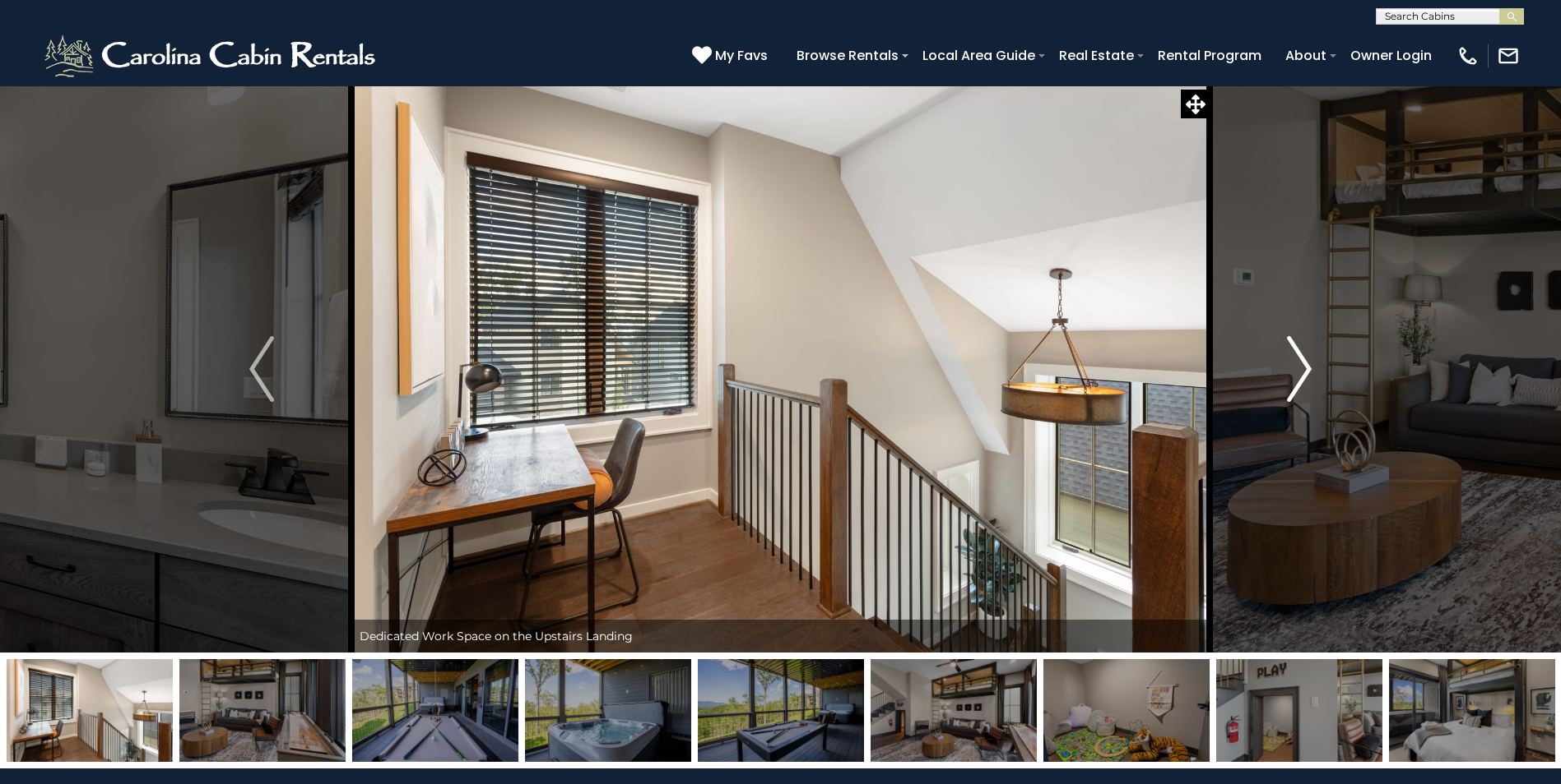
click at [1295, 376] on img "Next" at bounding box center [1299, 369] width 25 height 66
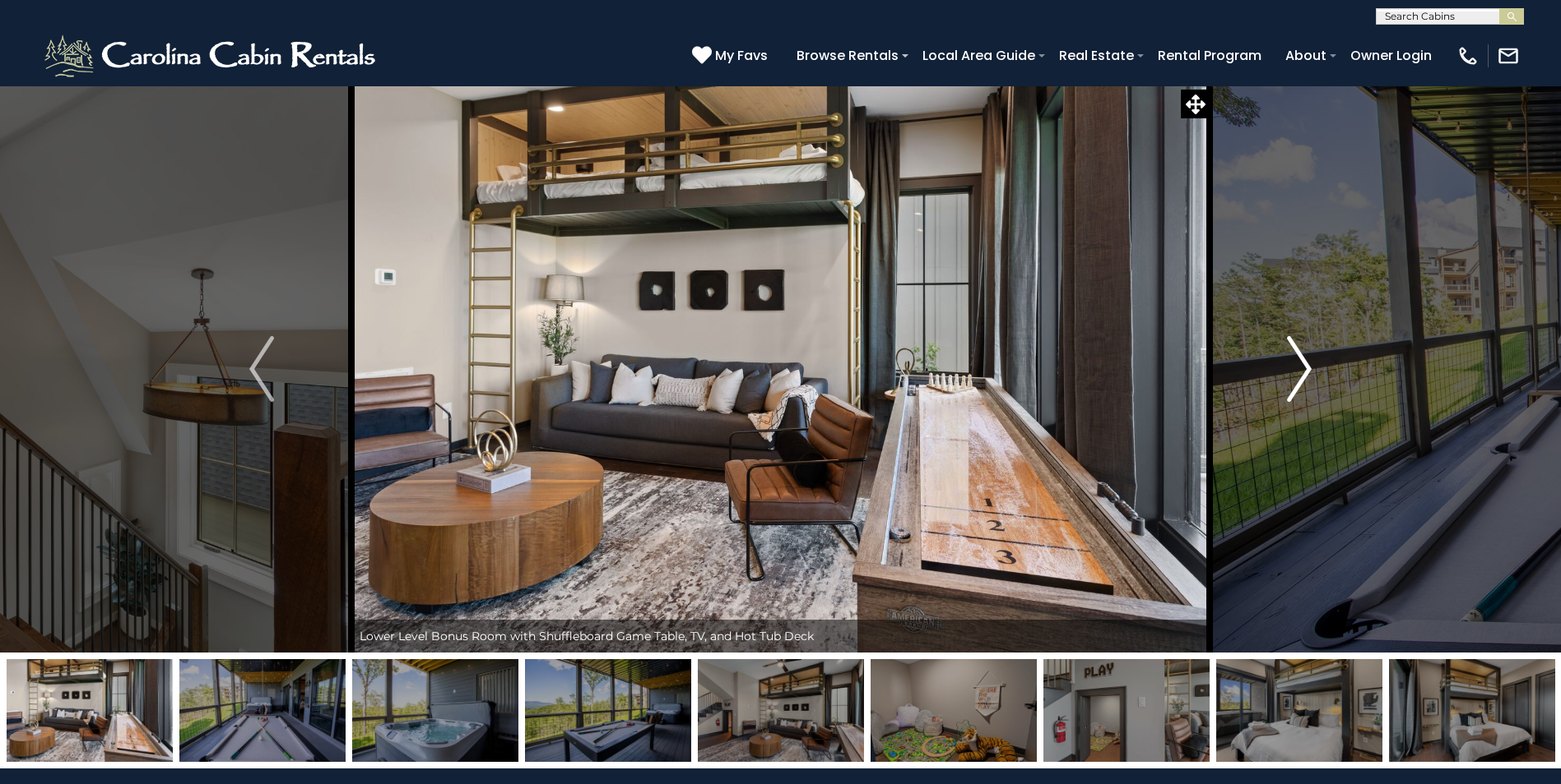
click at [1295, 376] on img "Next" at bounding box center [1299, 369] width 25 height 66
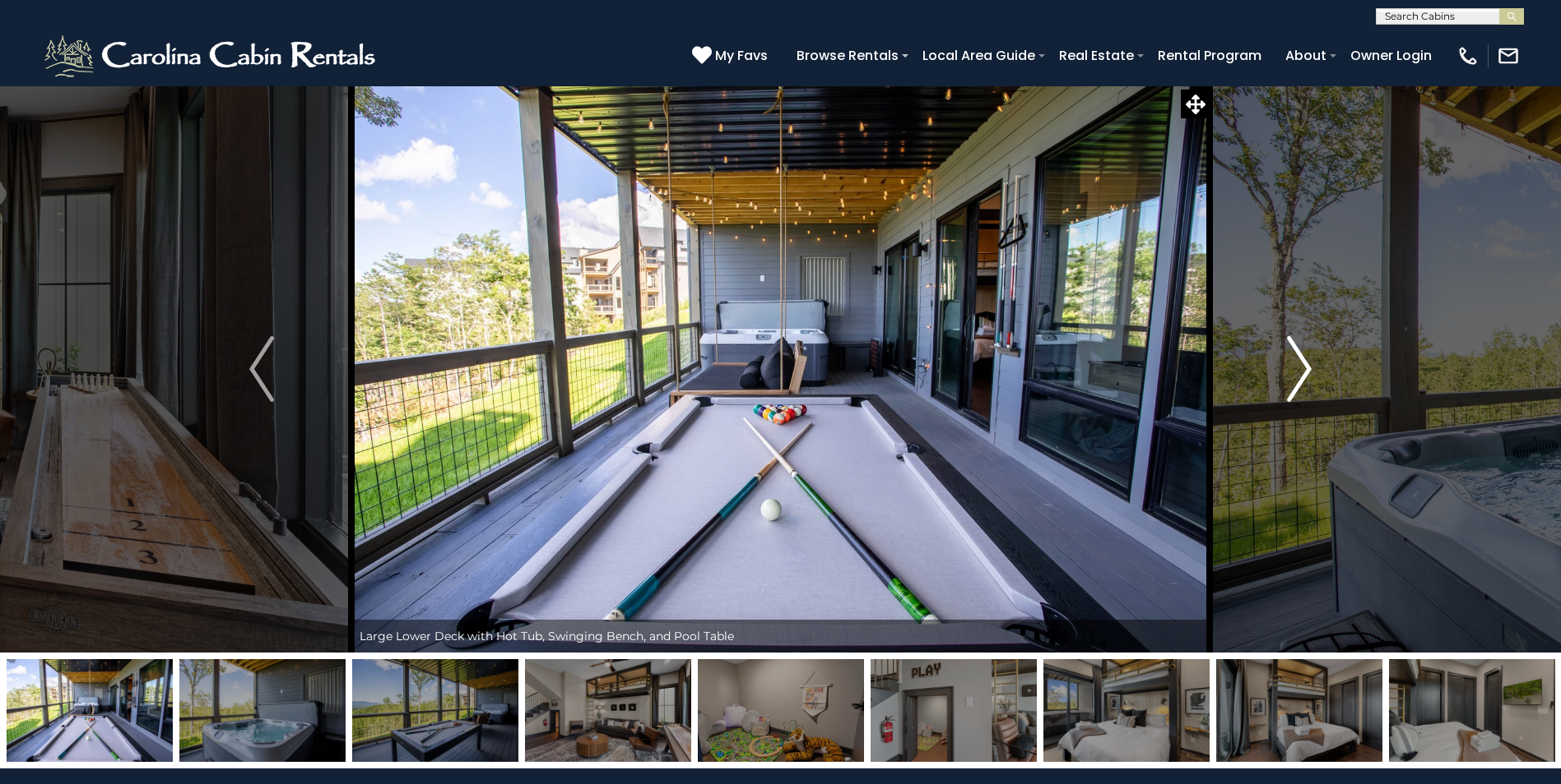
click at [1295, 376] on img "Next" at bounding box center [1299, 369] width 25 height 66
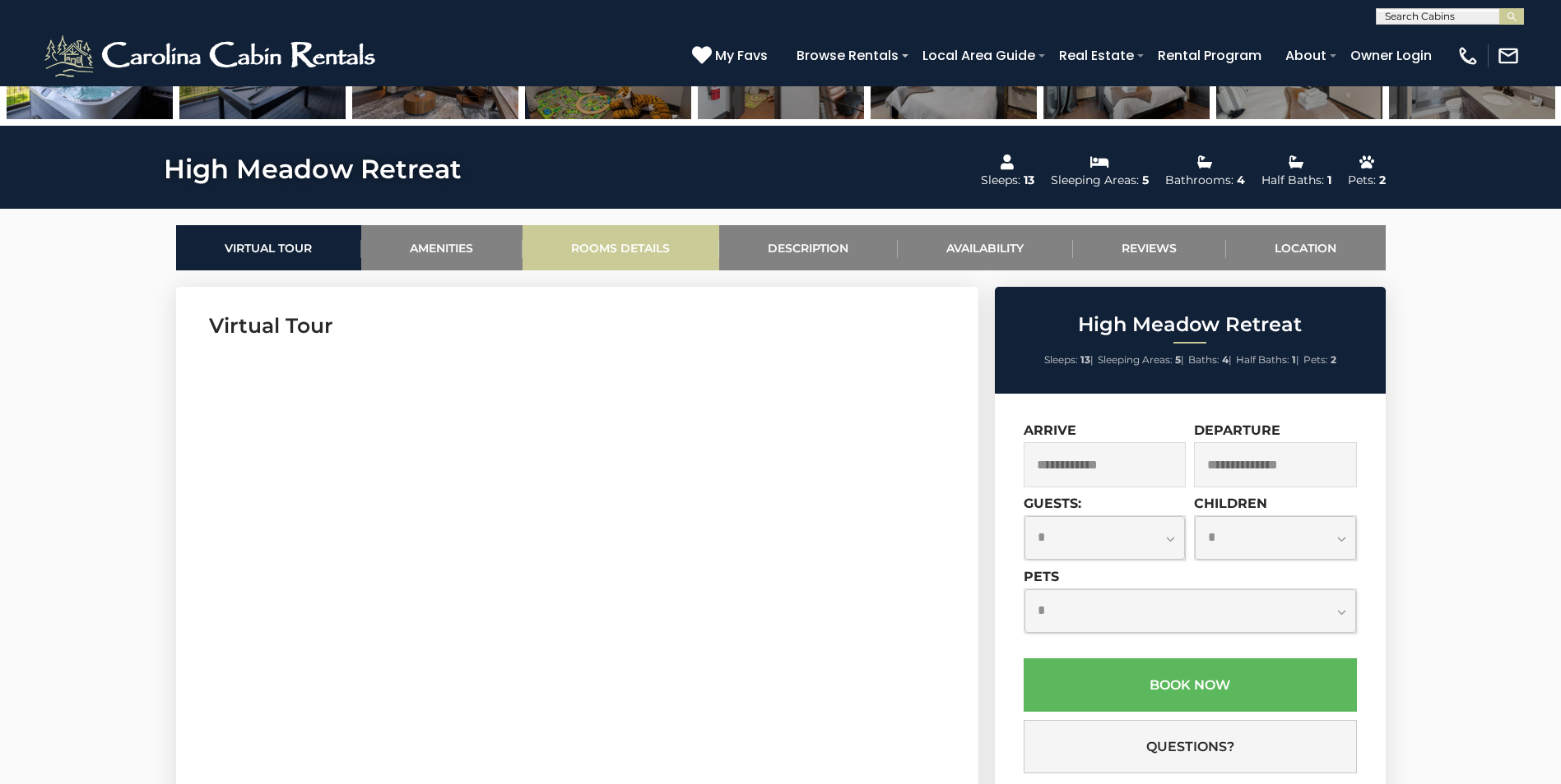
scroll to position [493, 0]
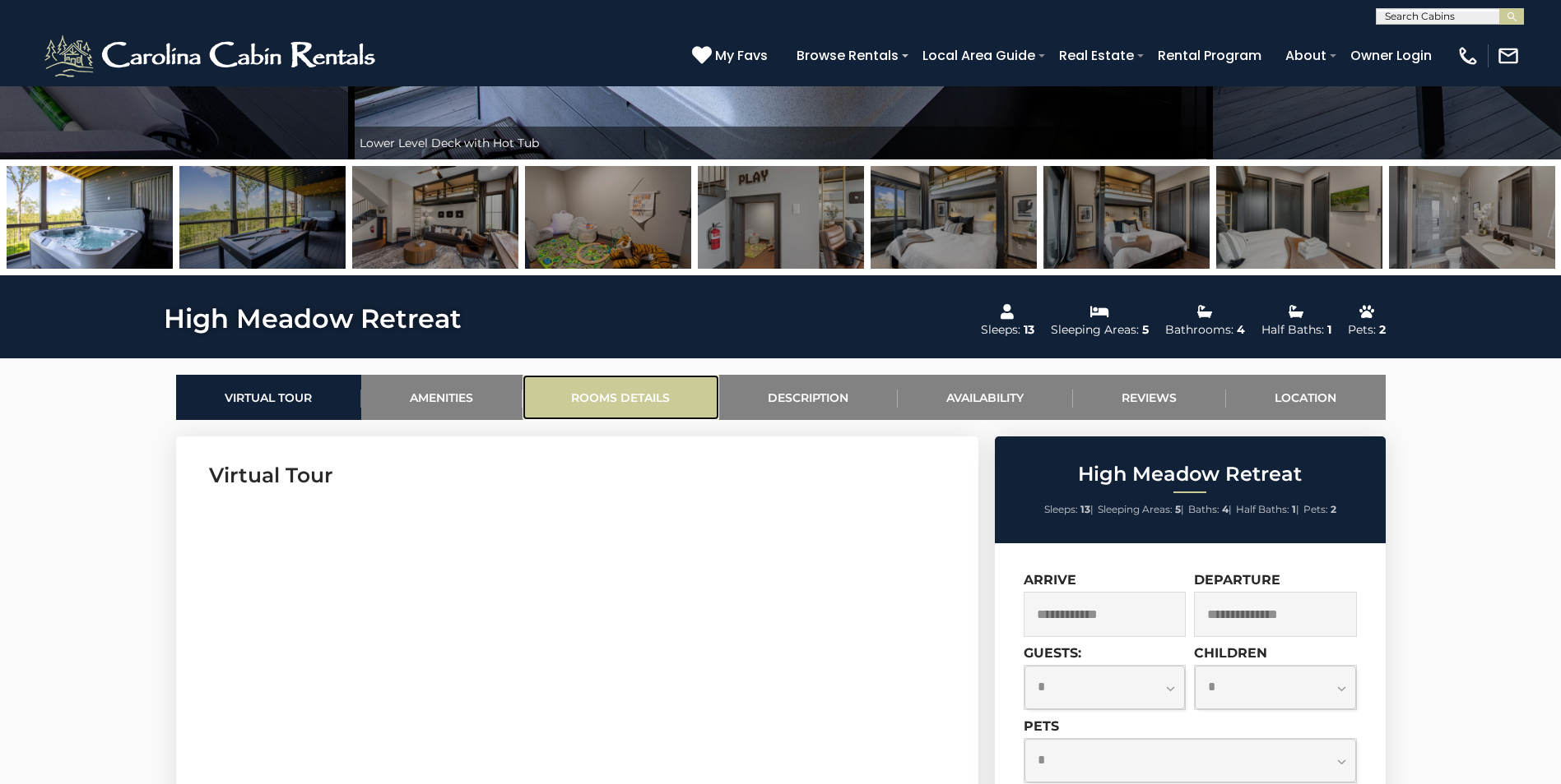
click at [592, 403] on link "Rooms Details" at bounding box center [621, 398] width 196 height 46
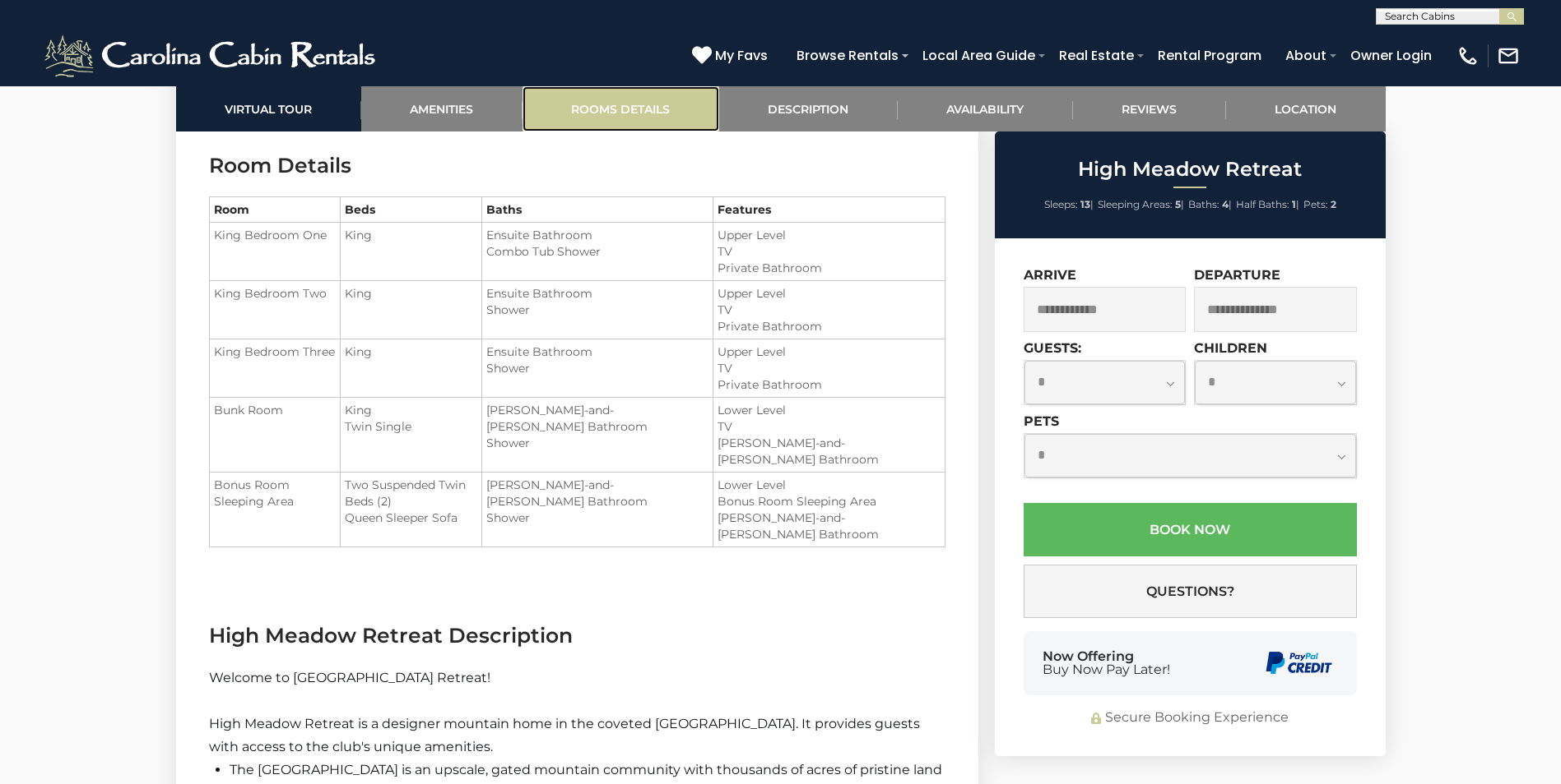
scroll to position [2064, 0]
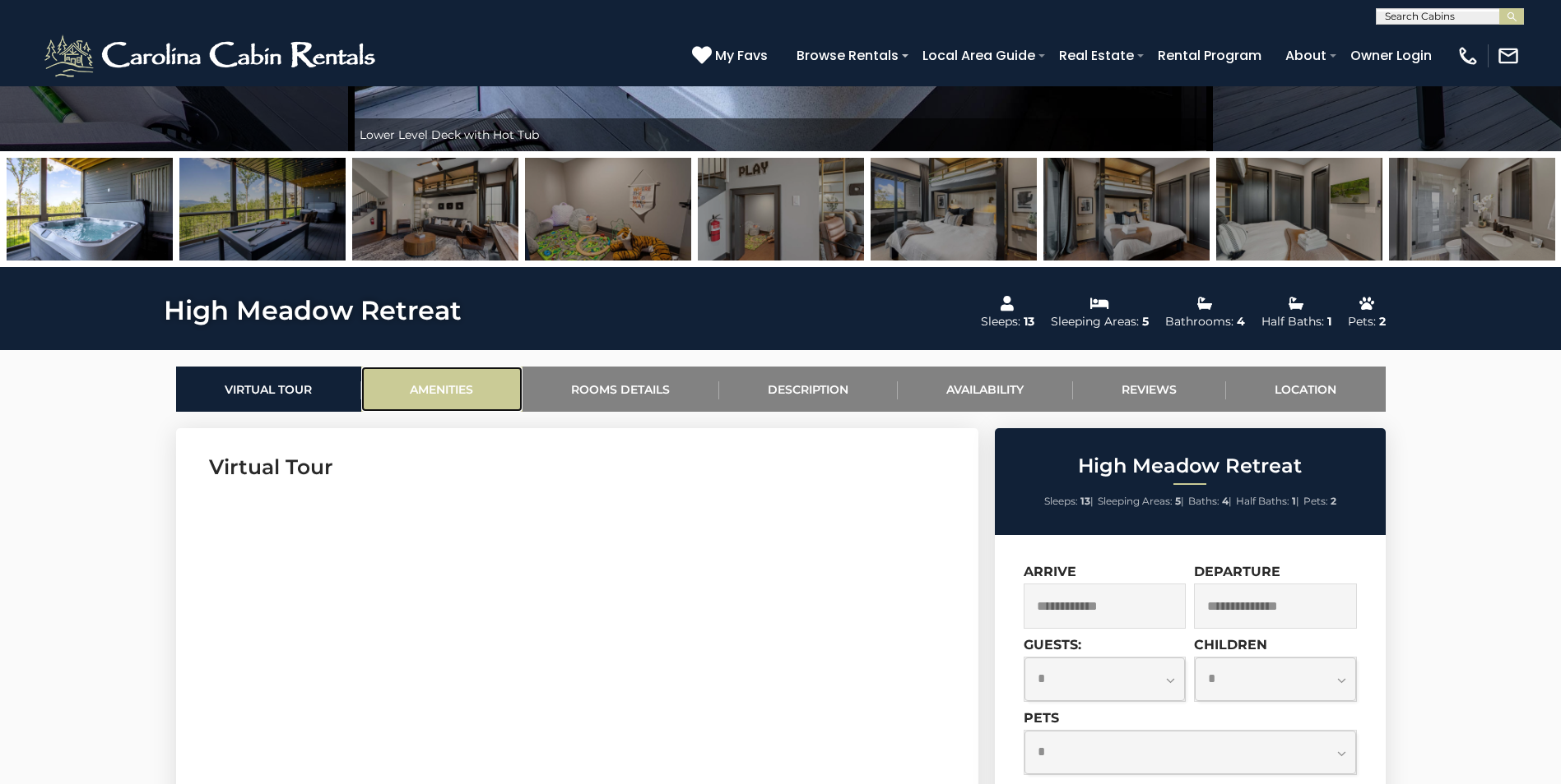
click at [455, 387] on link "Amenities" at bounding box center [442, 390] width 161 height 46
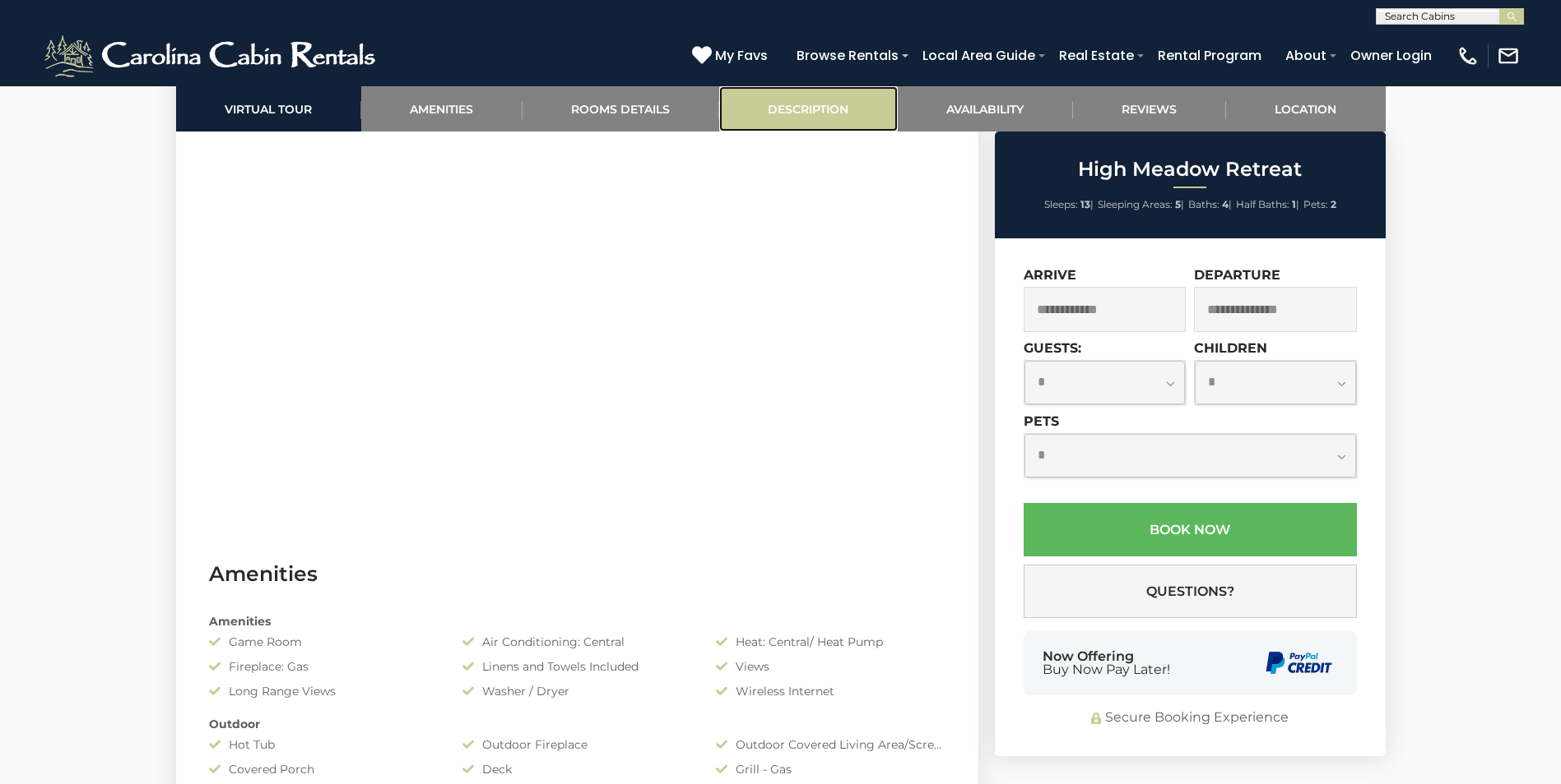
click at [832, 106] on link "Description" at bounding box center [808, 109] width 179 height 46
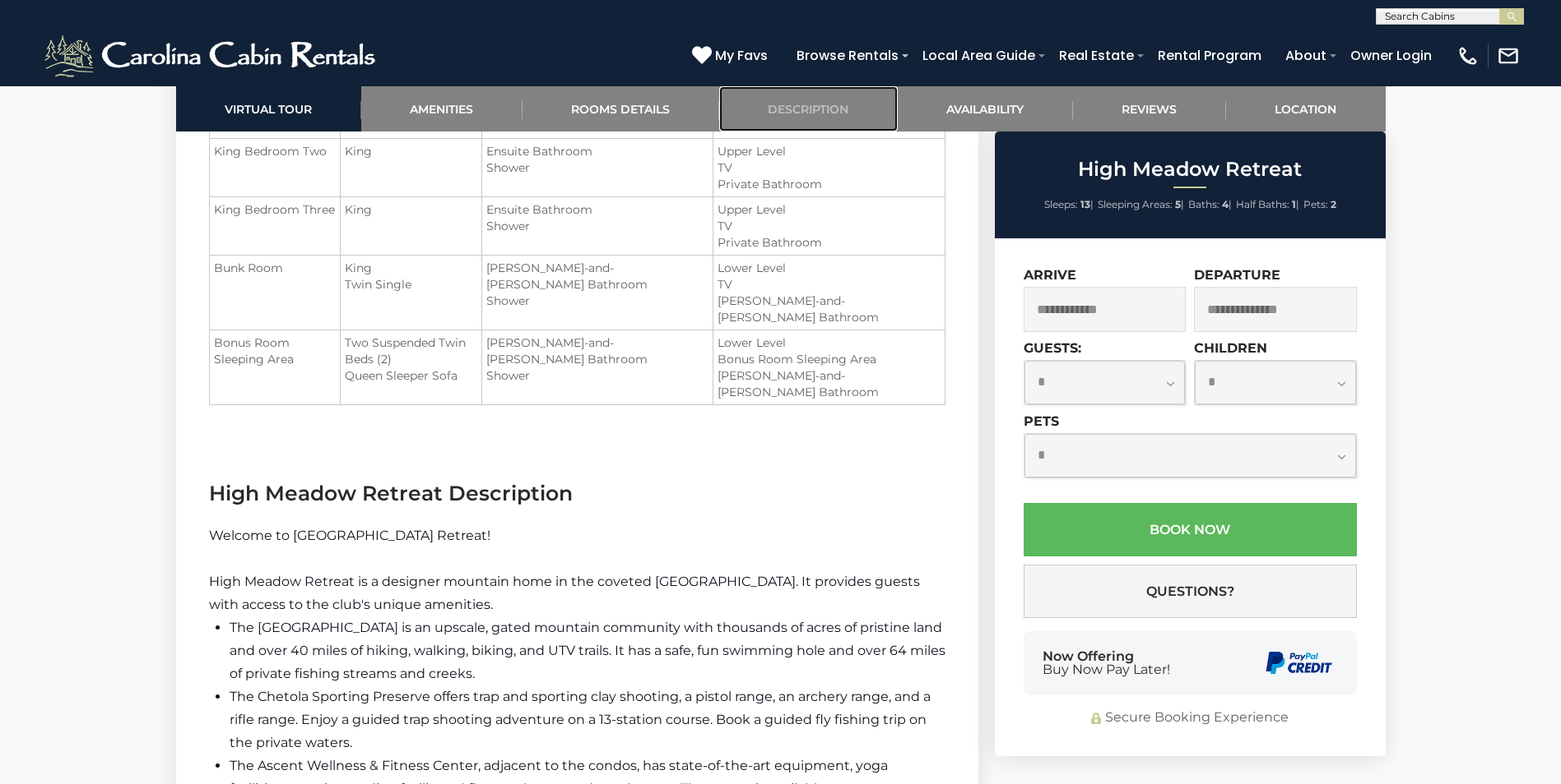
scroll to position [2501, 0]
